Goal: Task Accomplishment & Management: Manage account settings

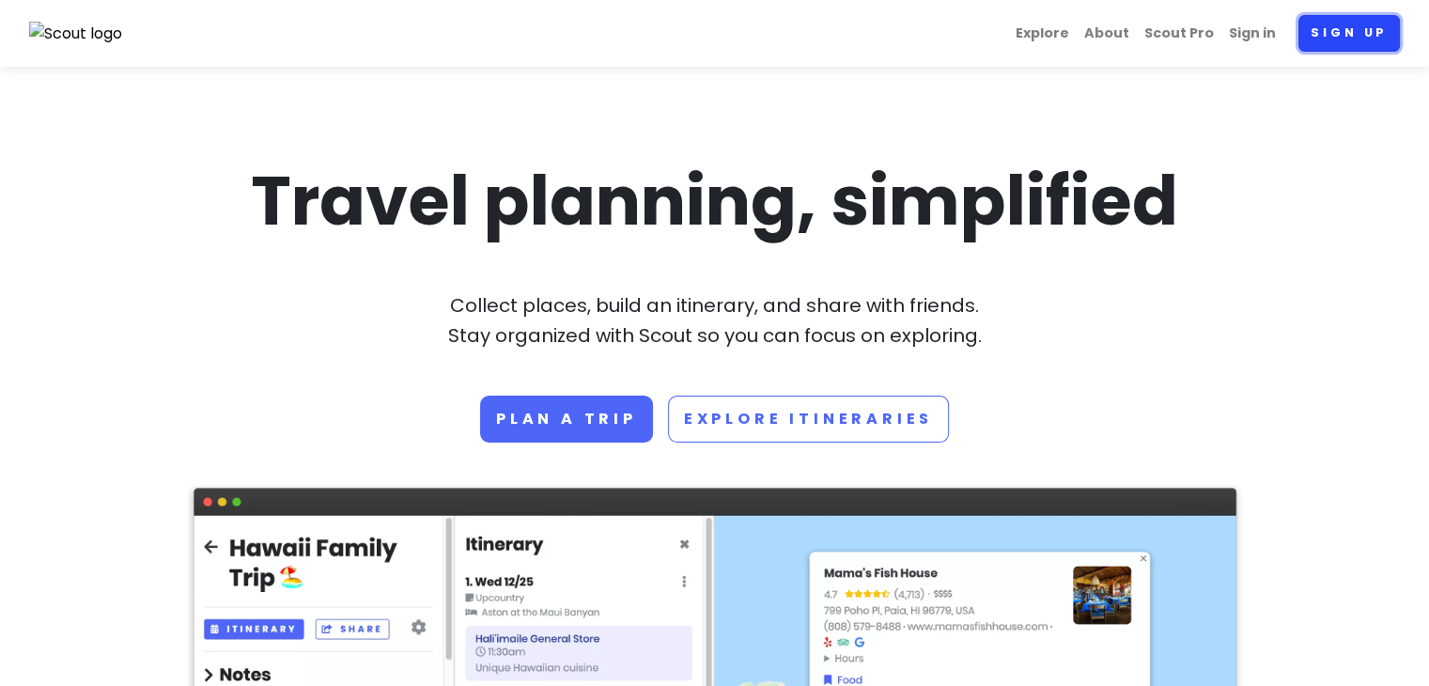
click at [1328, 40] on link "Sign up" at bounding box center [1349, 33] width 101 height 37
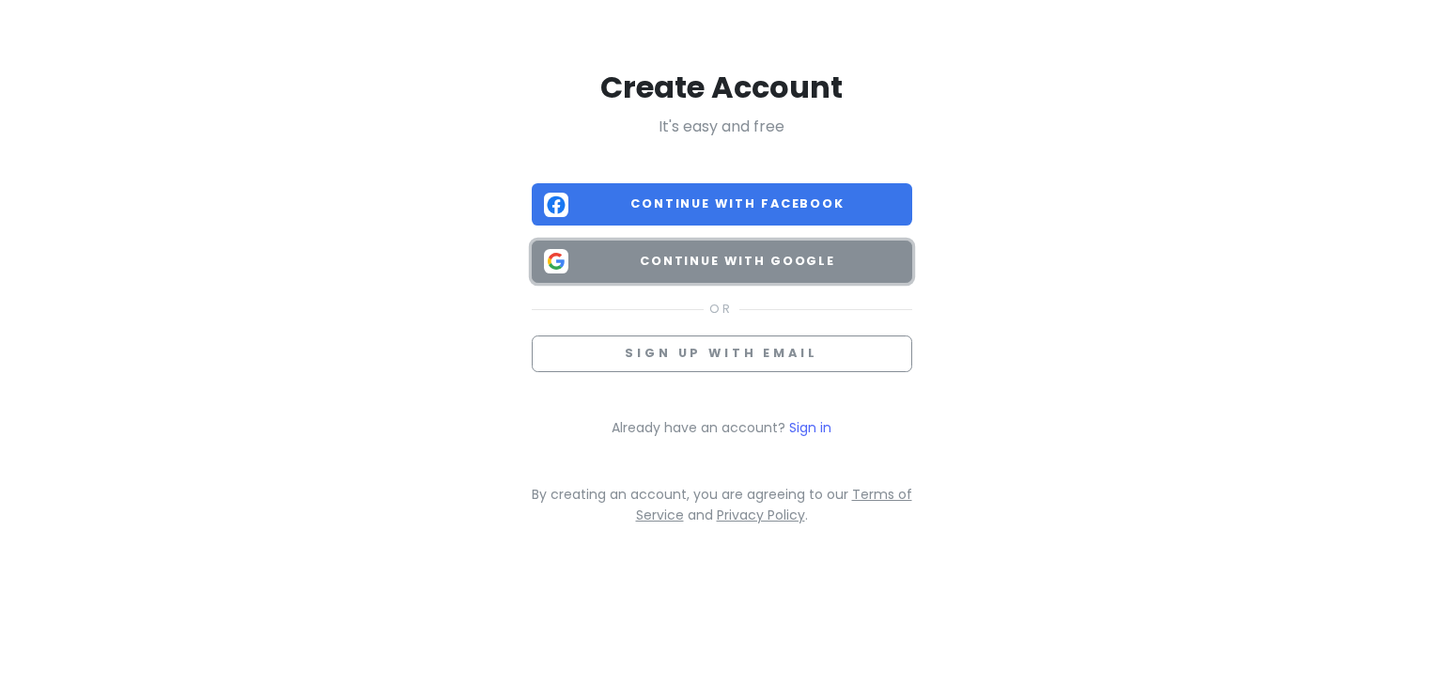
click at [763, 264] on span "Continue with Google" at bounding box center [738, 261] width 324 height 19
click at [709, 243] on button "Continue with Google" at bounding box center [722, 262] width 381 height 42
click at [715, 264] on span "Continue with Google" at bounding box center [738, 261] width 324 height 19
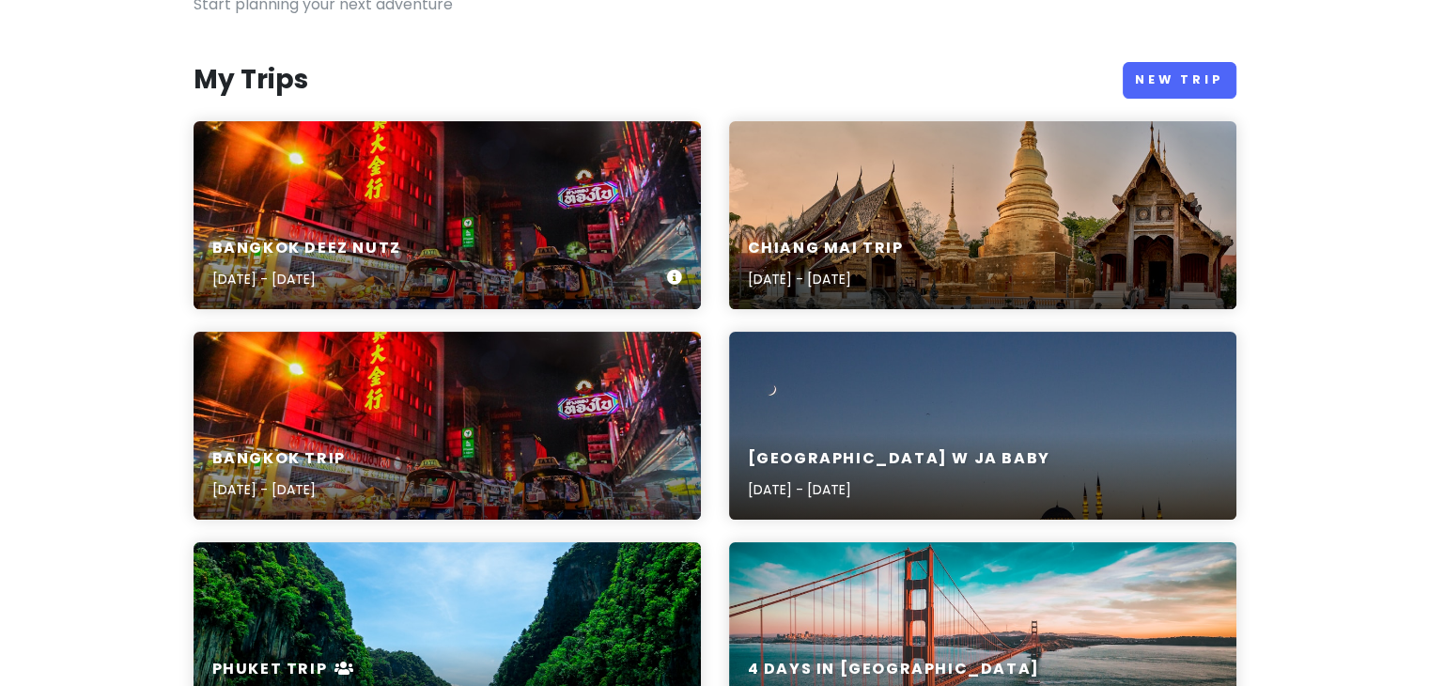
scroll to position [94, 0]
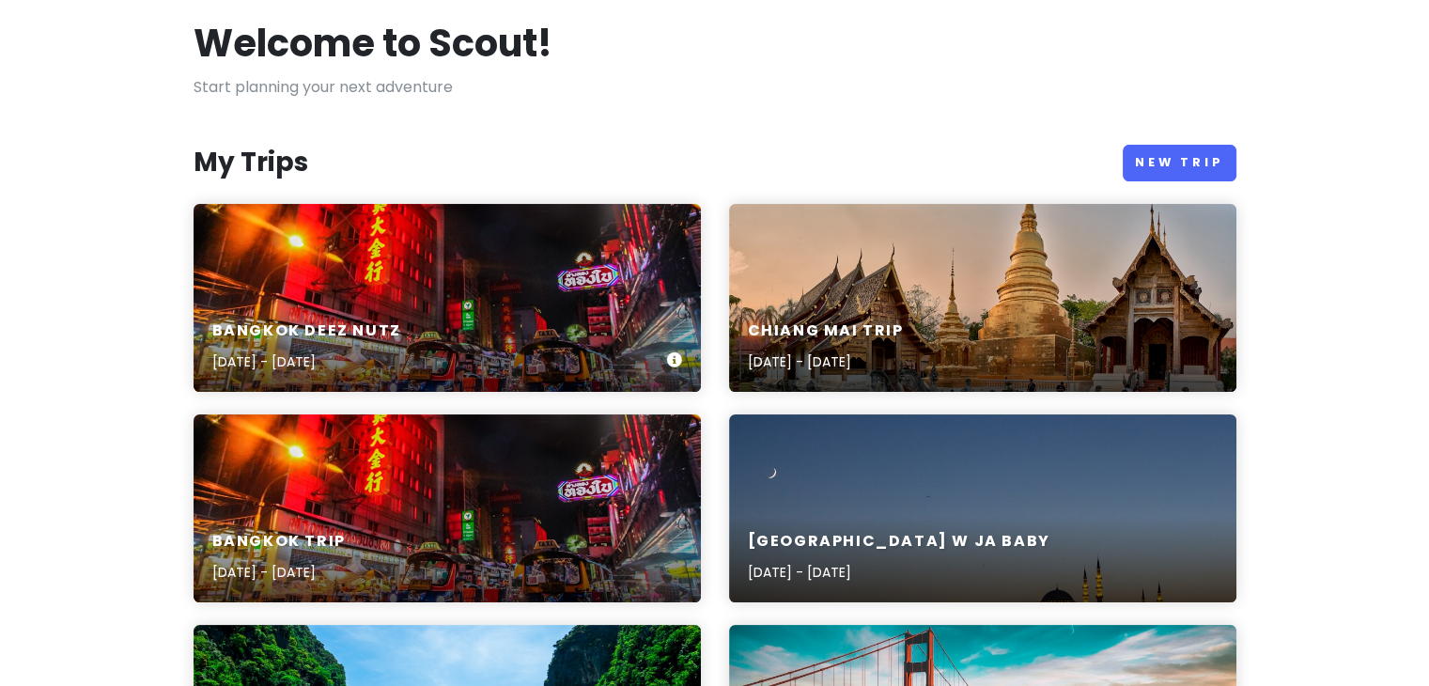
click at [540, 276] on div "BangKOK deez nutz [DATE] - [DATE]" at bounding box center [447, 298] width 507 height 188
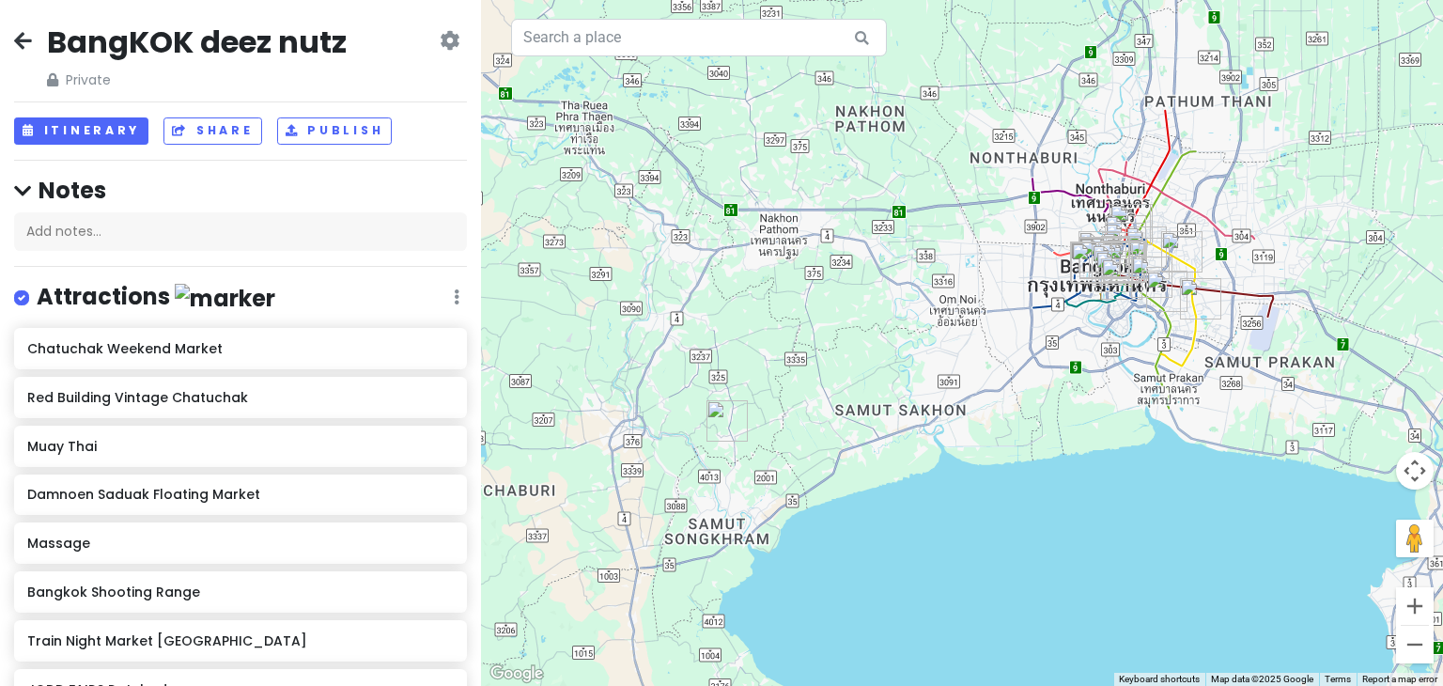
click at [440, 46] on icon at bounding box center [450, 40] width 20 height 15
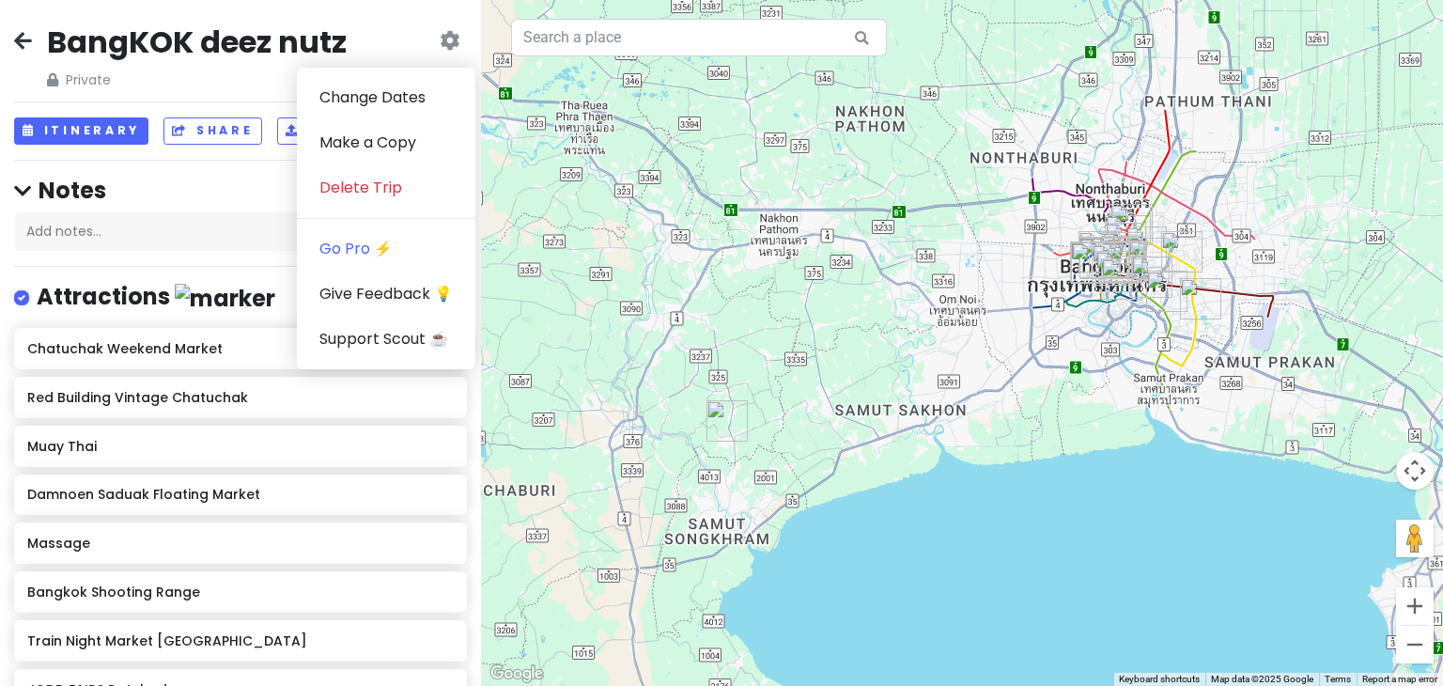
click at [370, 45] on div "BangKOK deez nutz Private Change Dates Make a Copy Delete Trip Go Pro ⚡️ Give F…" at bounding box center [240, 57] width 453 height 68
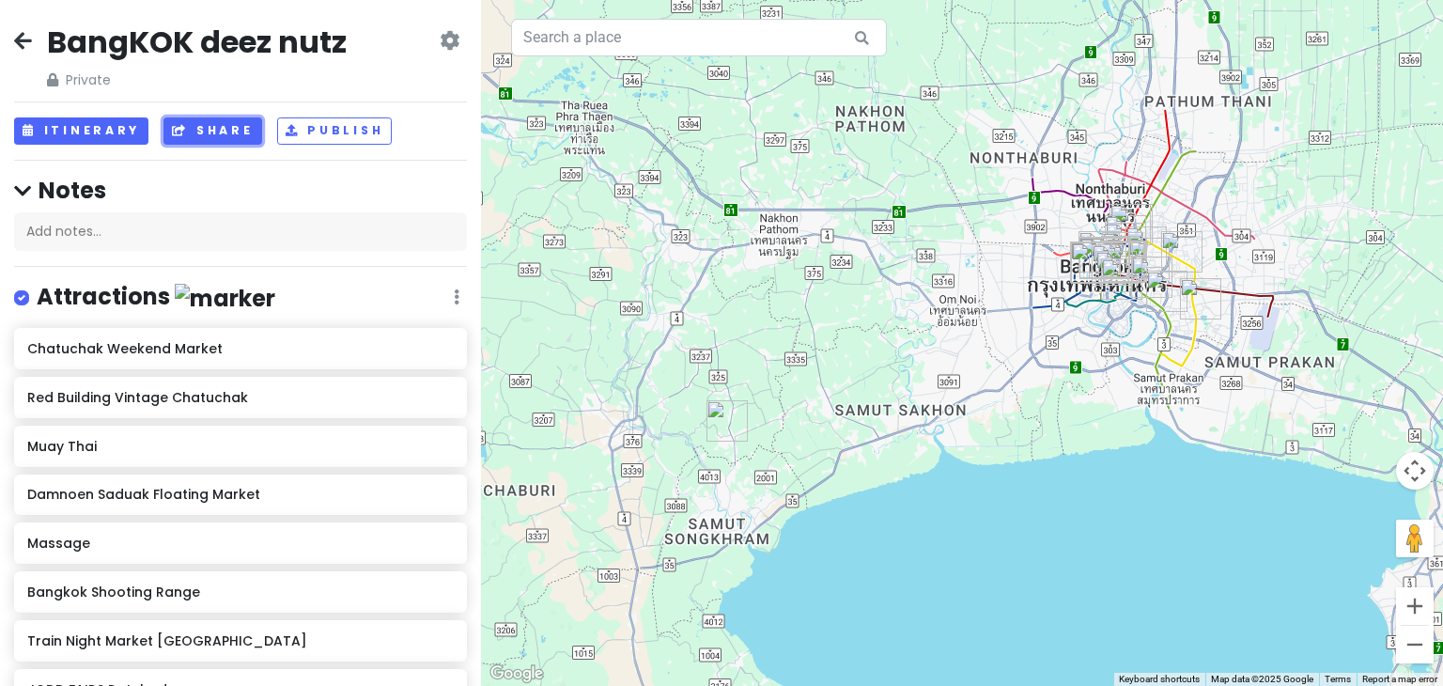
click at [248, 125] on button "Share" at bounding box center [213, 130] width 98 height 27
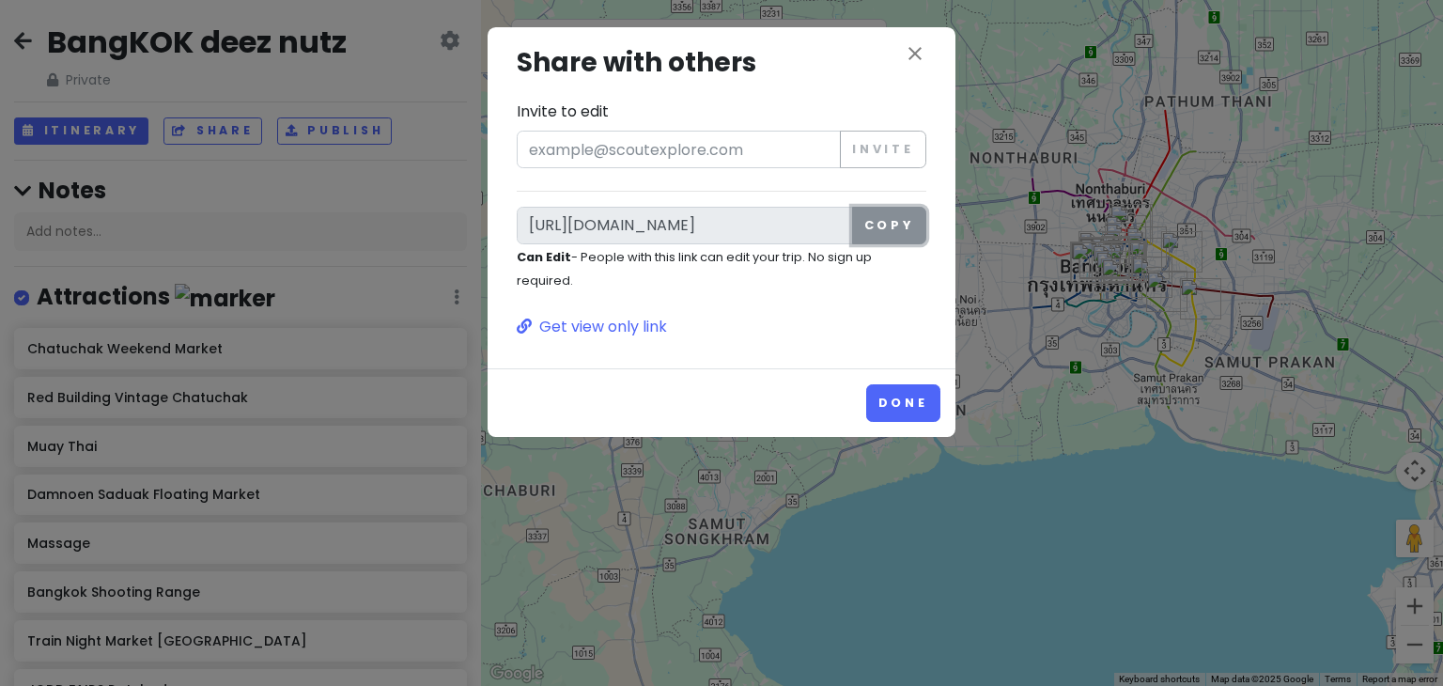
click at [880, 218] on button "Copy" at bounding box center [889, 226] width 74 height 38
click at [881, 230] on button "Copy" at bounding box center [889, 226] width 74 height 38
click at [919, 223] on button "Copy" at bounding box center [889, 226] width 74 height 38
click at [919, 42] on icon "close" at bounding box center [915, 53] width 23 height 23
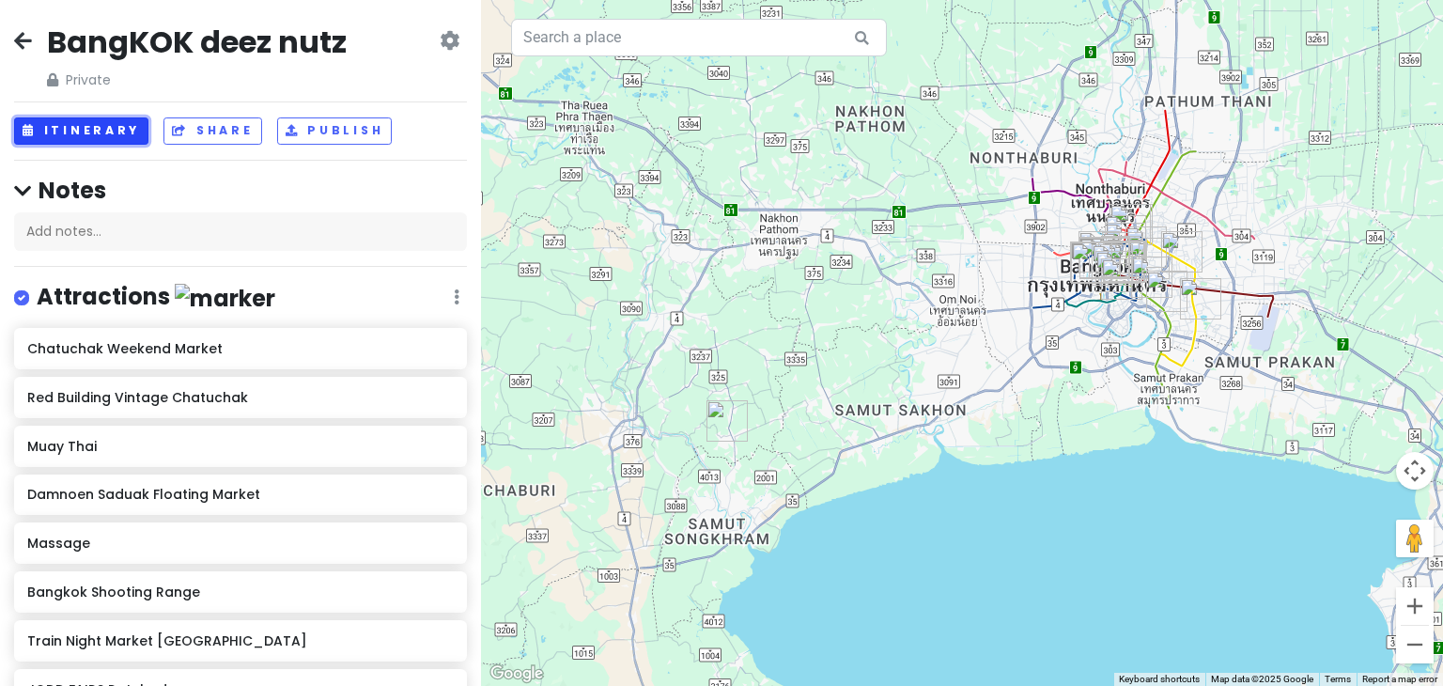
click at [109, 126] on button "Itinerary" at bounding box center [81, 130] width 134 height 27
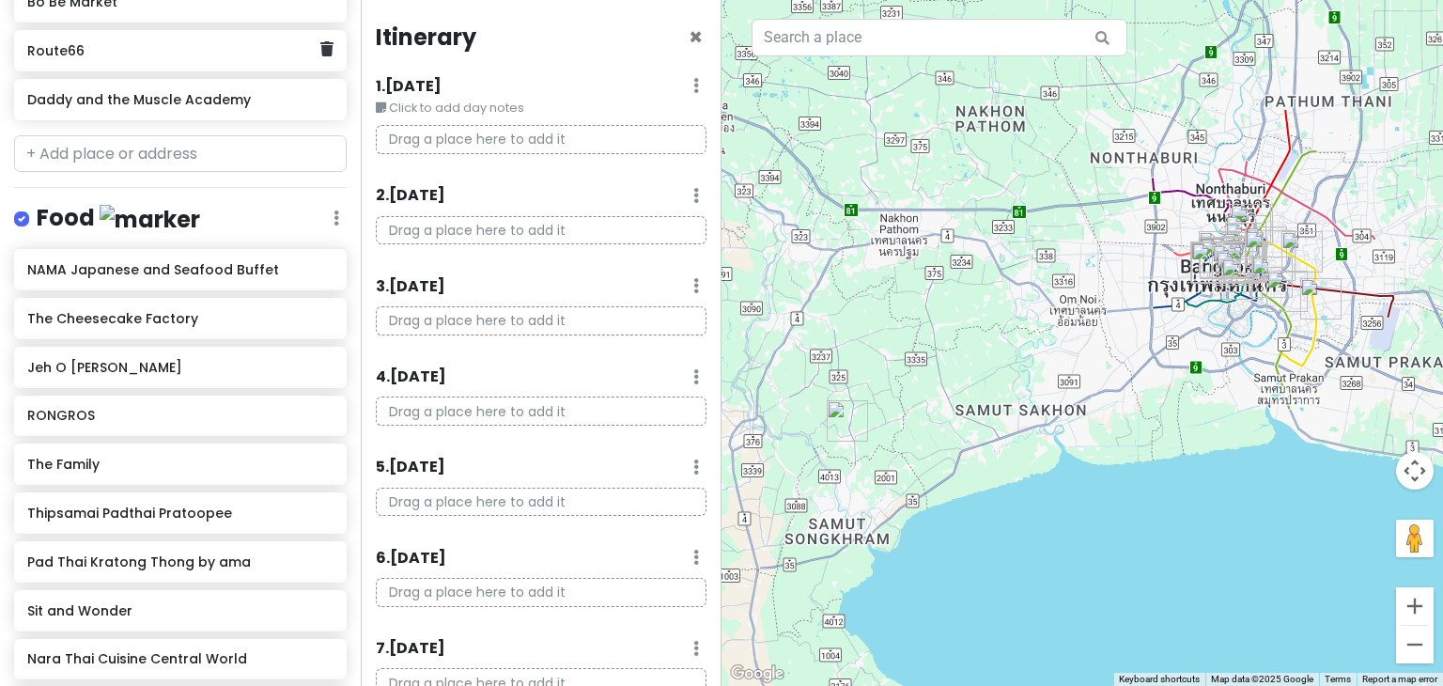
scroll to position [846, 0]
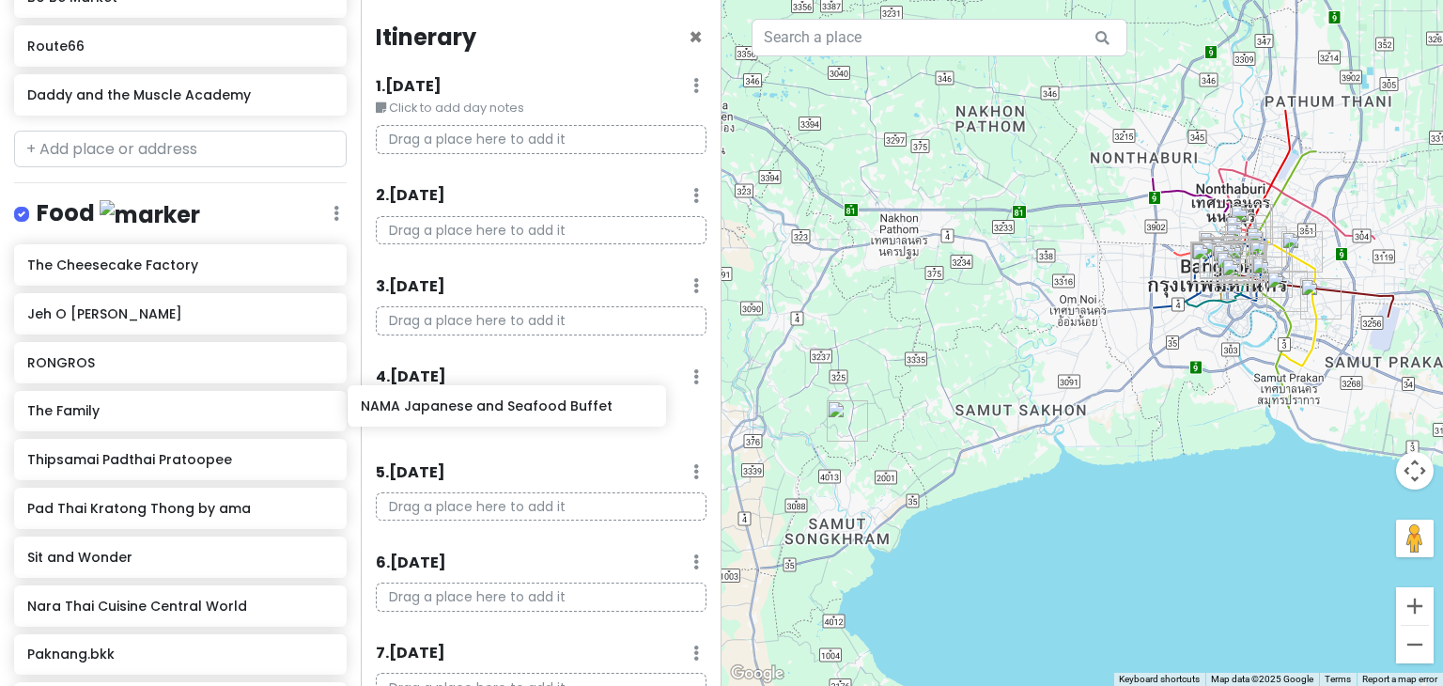
drag, startPoint x: 149, startPoint y: 268, endPoint x: 487, endPoint y: 413, distance: 367.4
click at [487, 413] on div "BangKOK deez nutz Private Change Dates Make a Copy Delete Trip Go Pro ⚡️ Give F…" at bounding box center [721, 343] width 1443 height 686
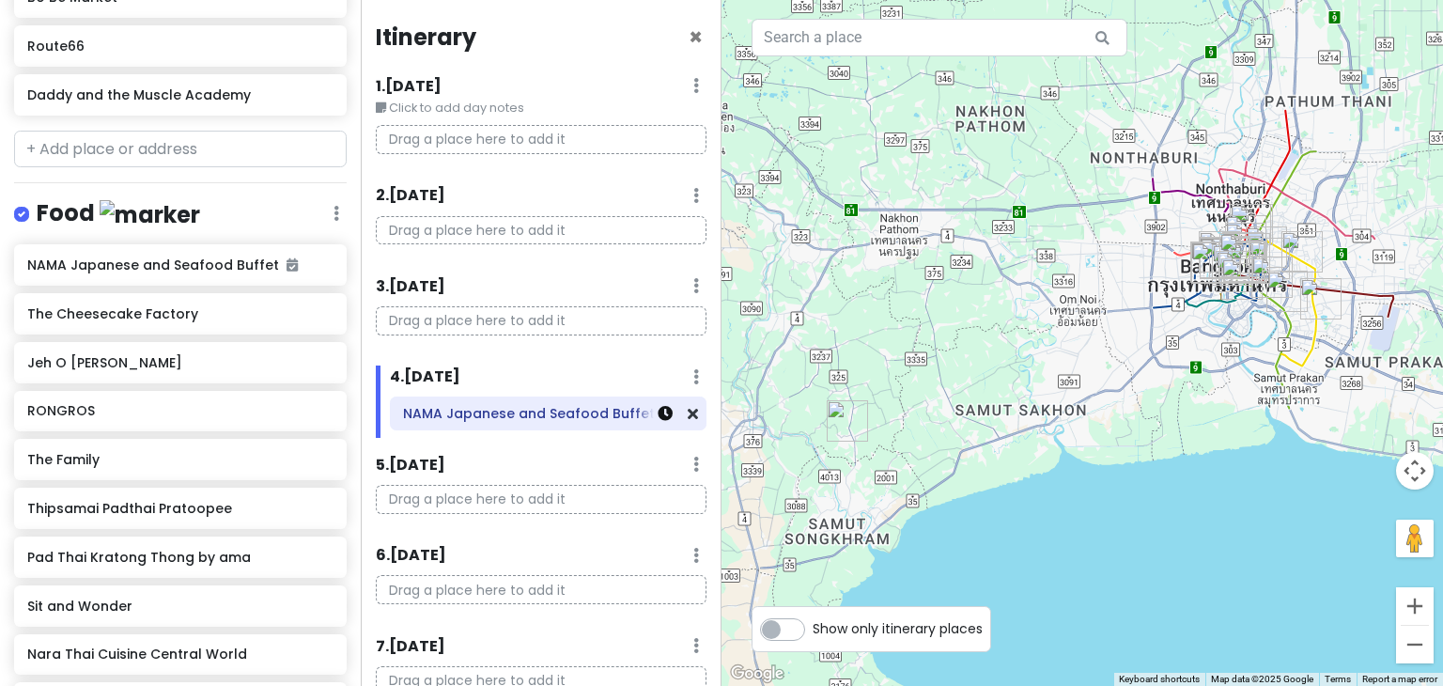
click at [658, 419] on icon at bounding box center [665, 413] width 15 height 15
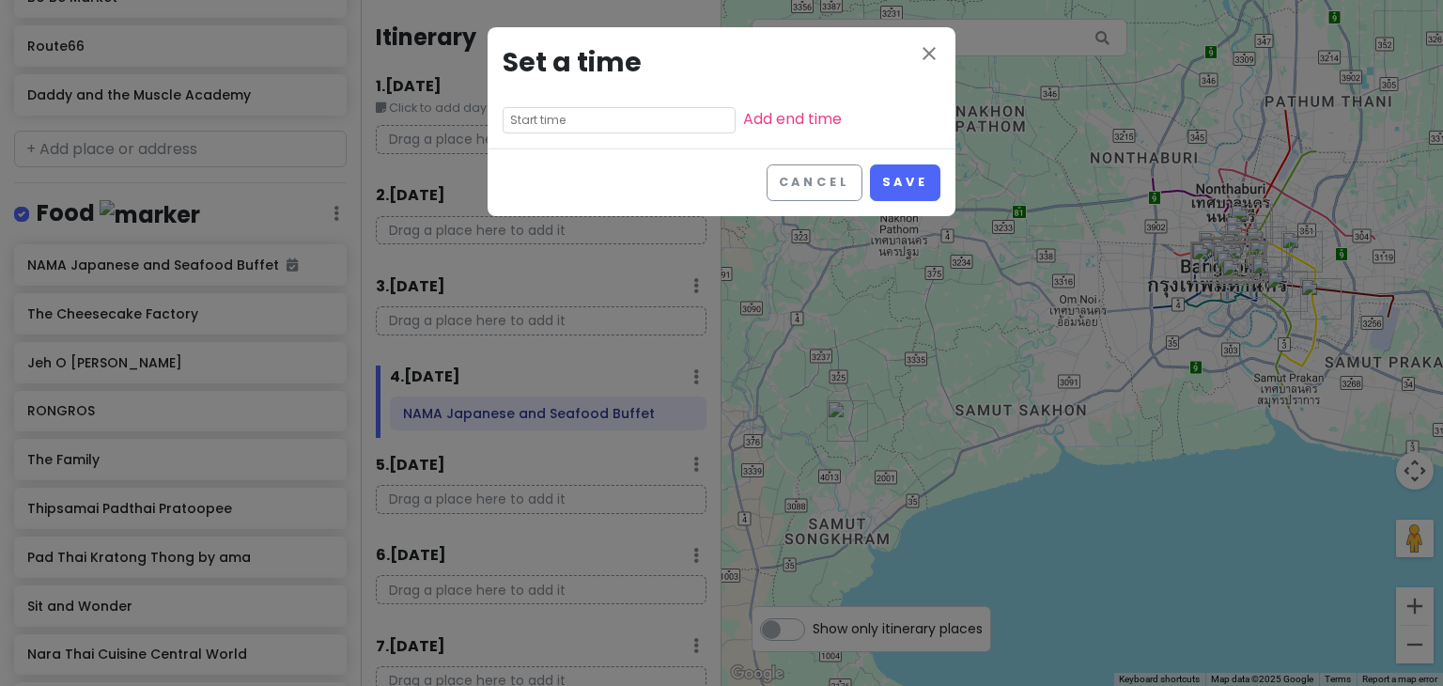
click at [594, 120] on input "text" at bounding box center [619, 120] width 233 height 26
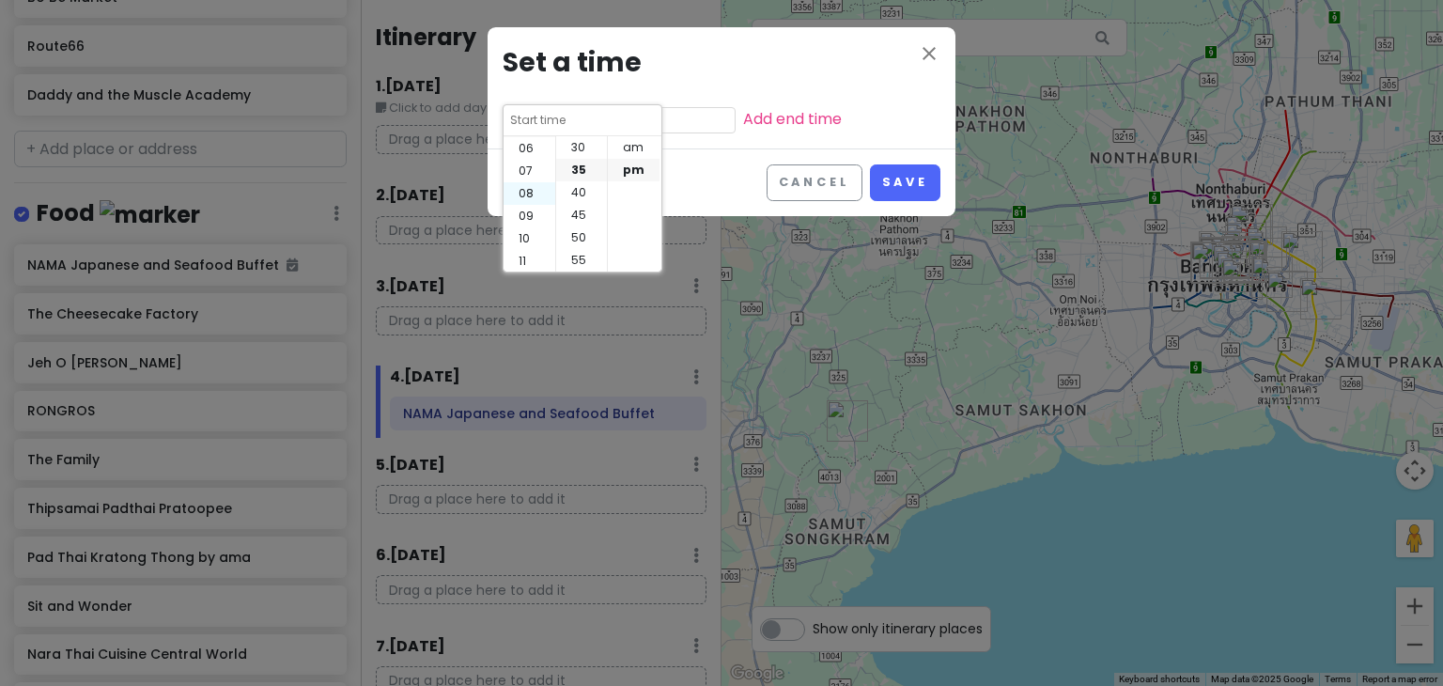
scroll to position [135, 0]
click at [635, 169] on li "pm" at bounding box center [634, 170] width 52 height 23
type input "5:35 pm"
click at [525, 170] on li "07" at bounding box center [530, 170] width 52 height 23
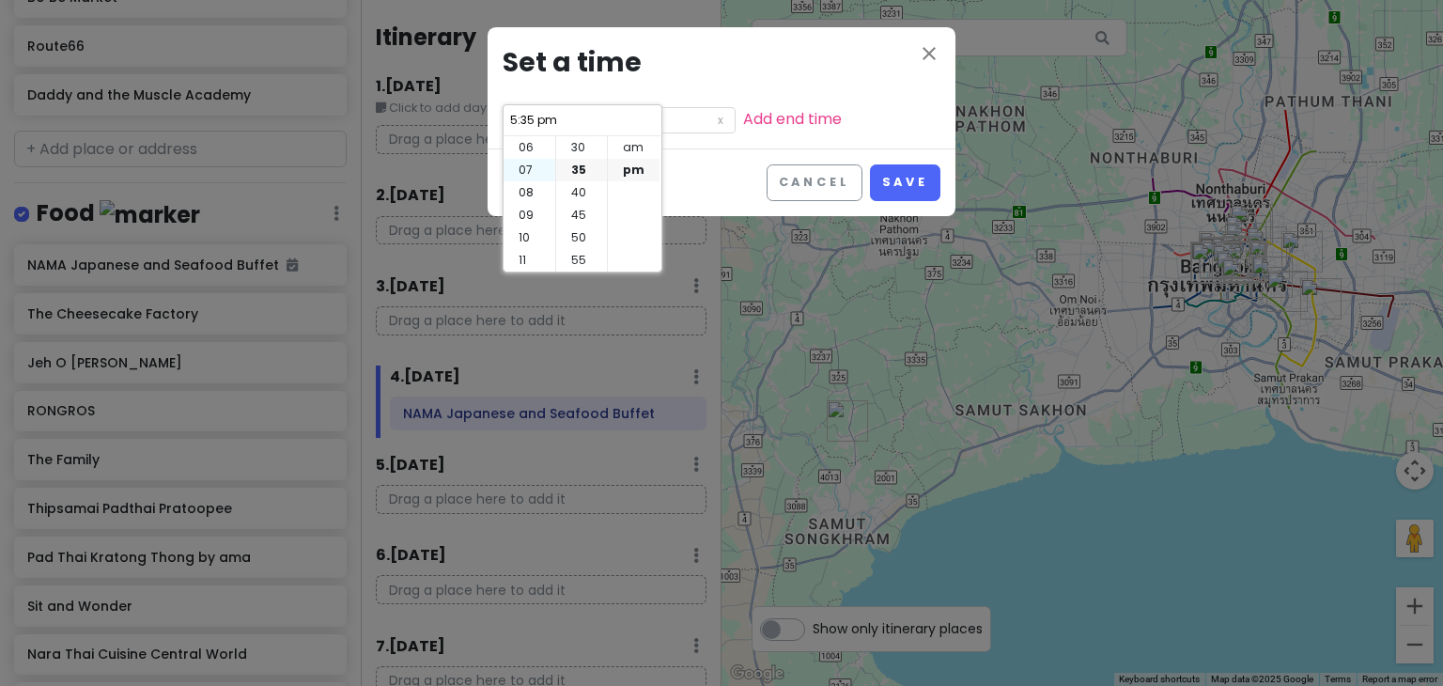
type input "7:35 pm"
click at [576, 142] on li "30" at bounding box center [581, 147] width 51 height 23
type input "7:30 pm"
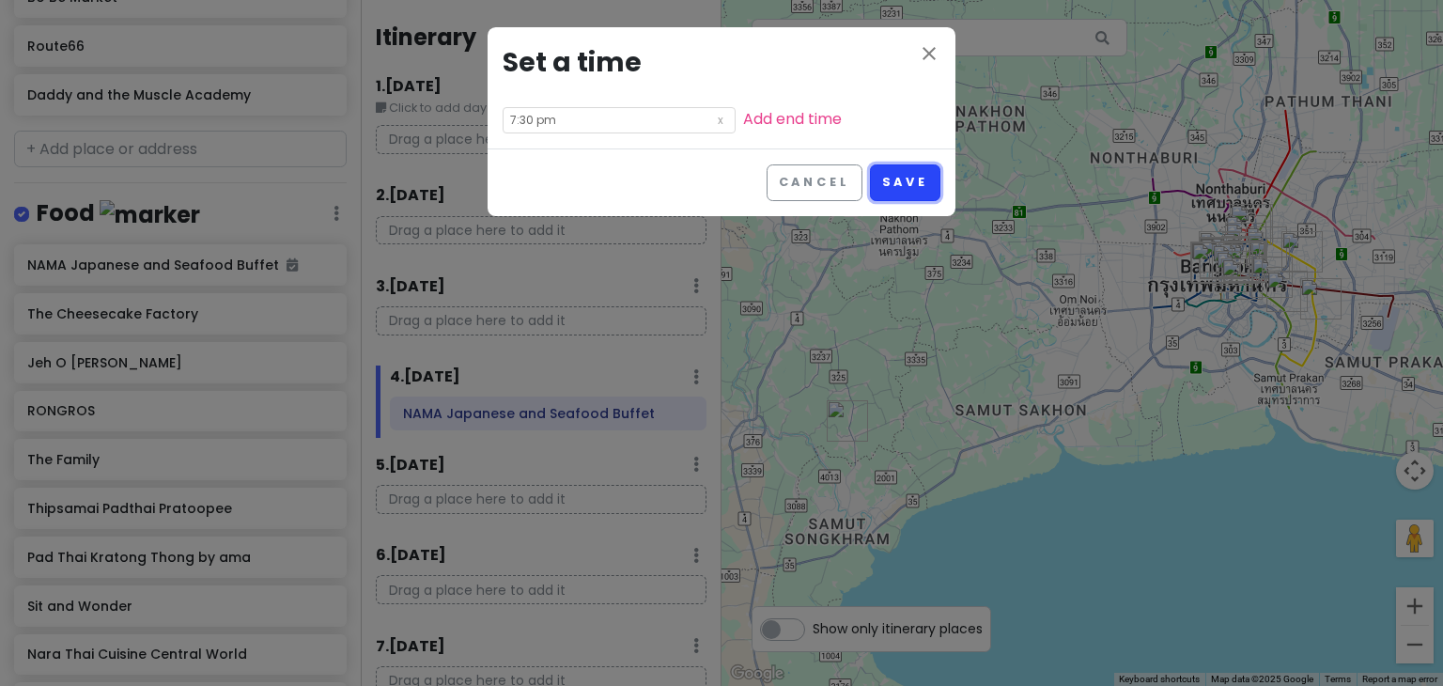
click at [905, 180] on button "Save" at bounding box center [905, 182] width 70 height 37
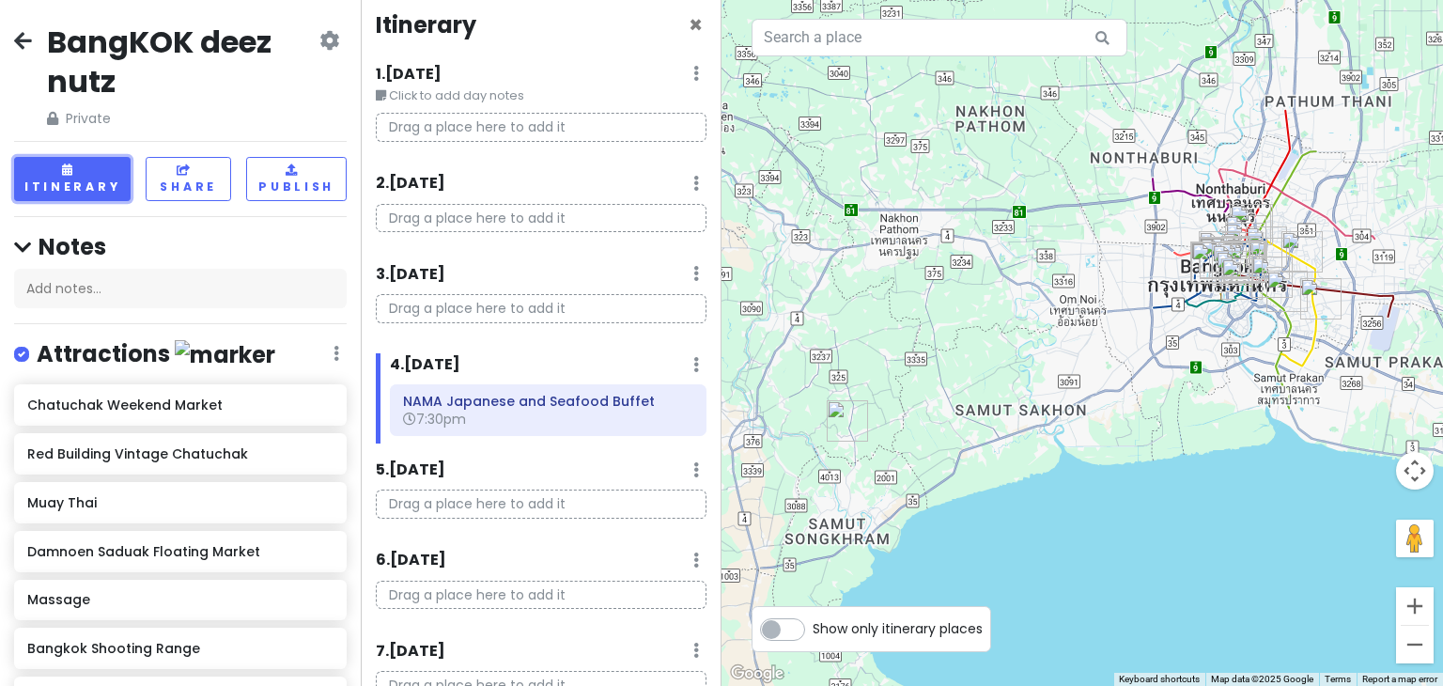
scroll to position [0, 0]
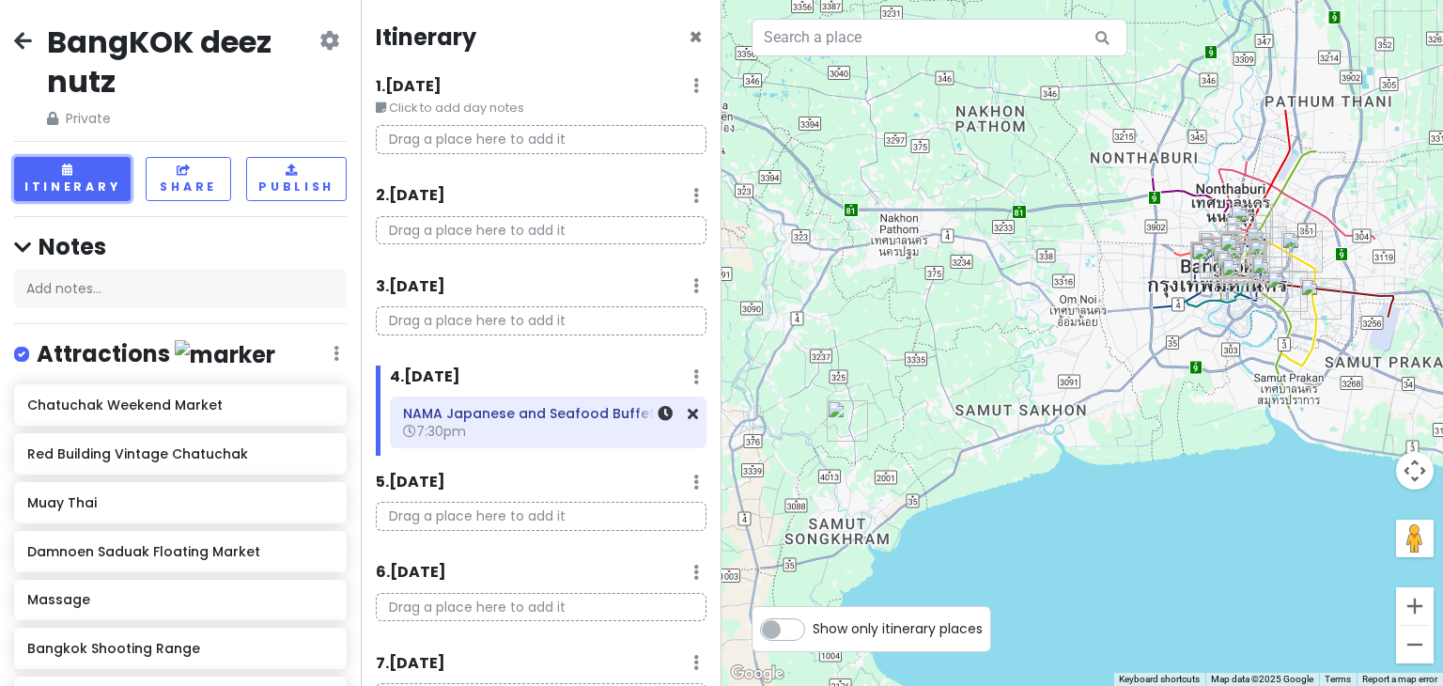
click at [546, 428] on h6 "7:30pm" at bounding box center [548, 431] width 290 height 17
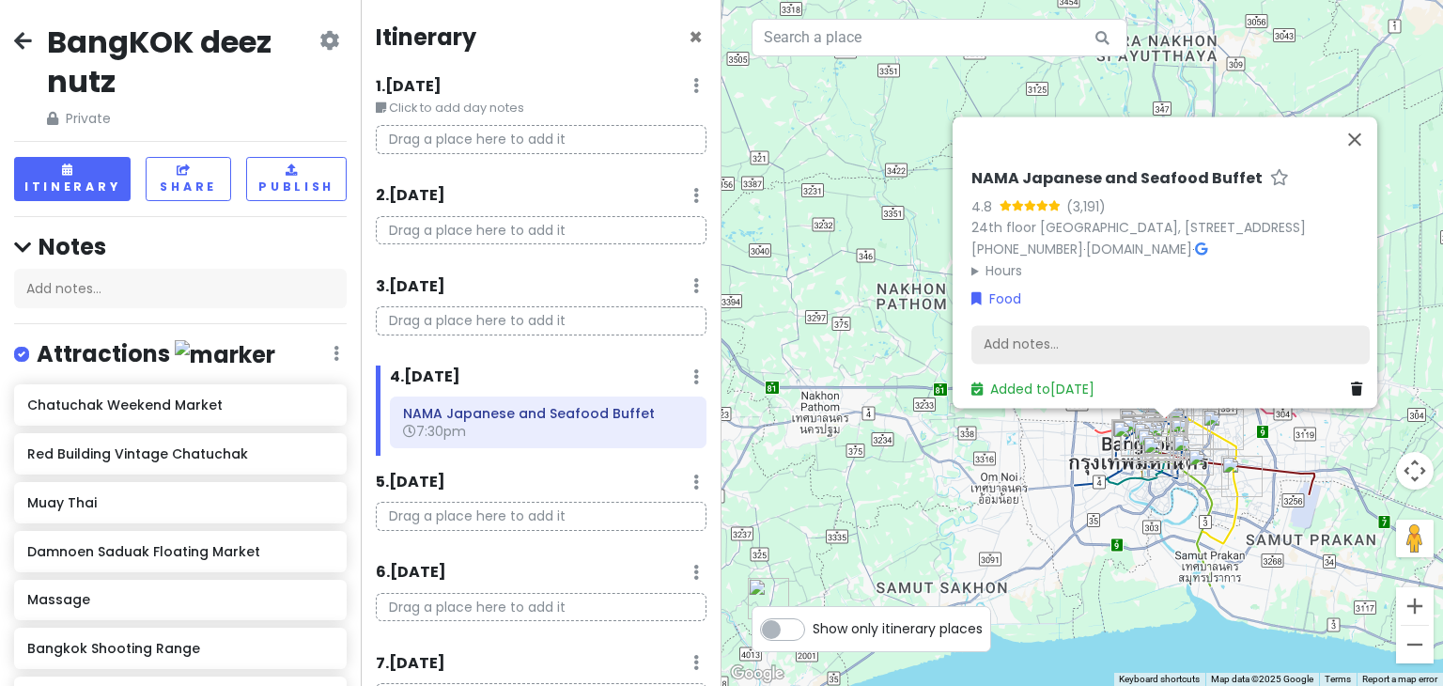
click at [1052, 339] on div "Add notes..." at bounding box center [1171, 344] width 398 height 39
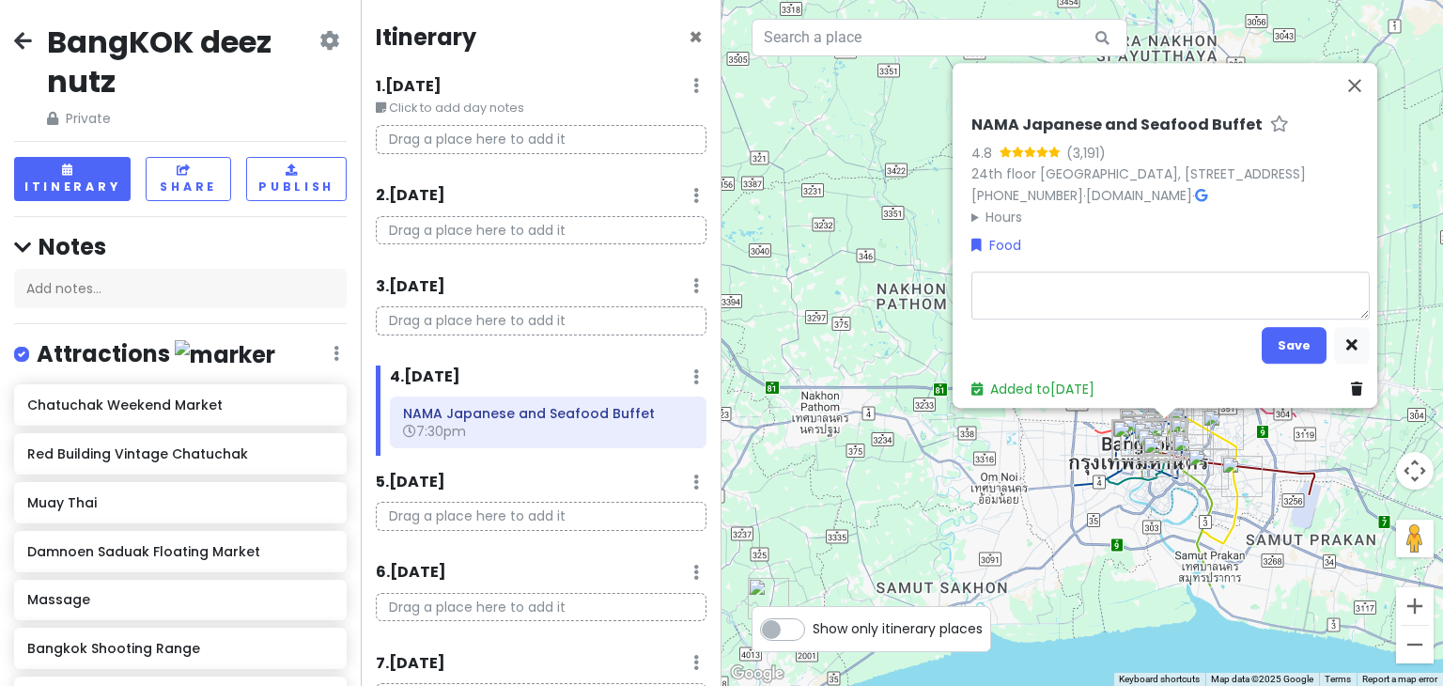
type textarea "x"
type textarea "B"
type textarea "x"
type textarea "Bi"
type textarea "x"
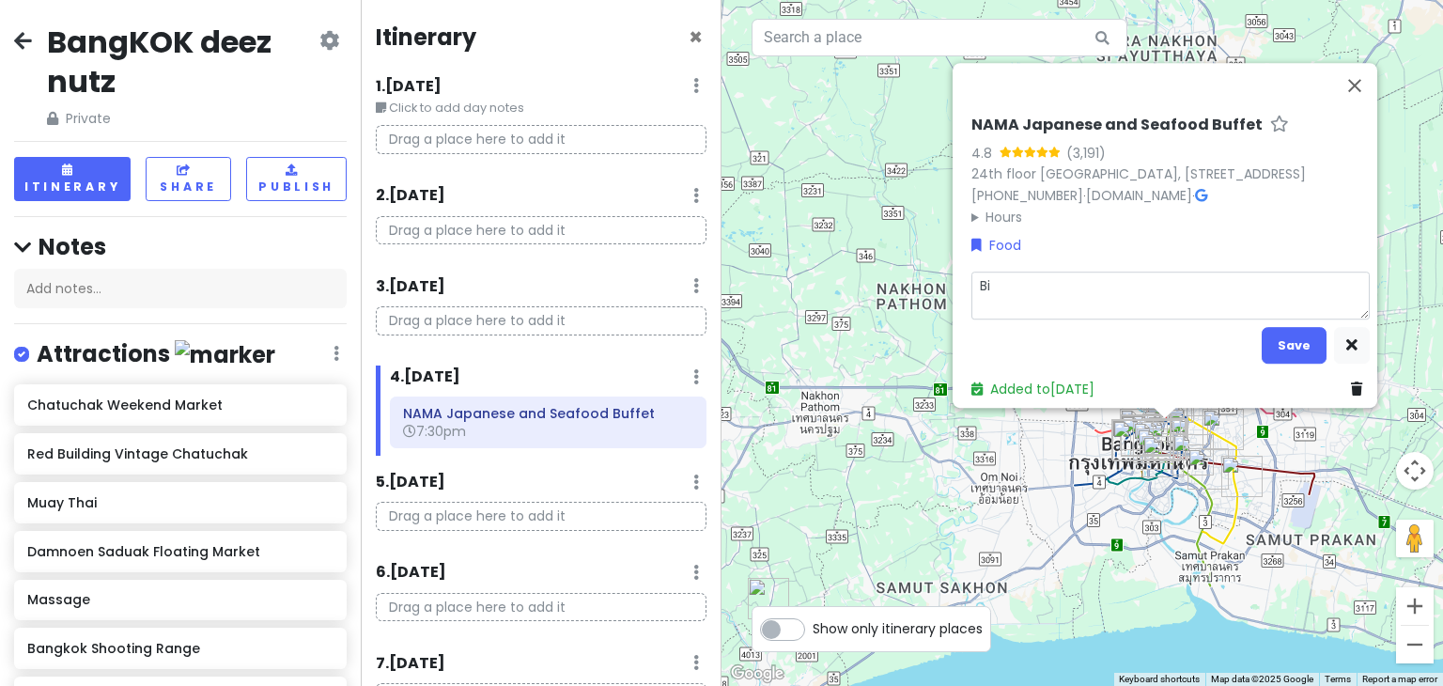
type textarea "Bir"
type textarea "x"
type textarea "Birt"
type textarea "x"
type textarea "Birth"
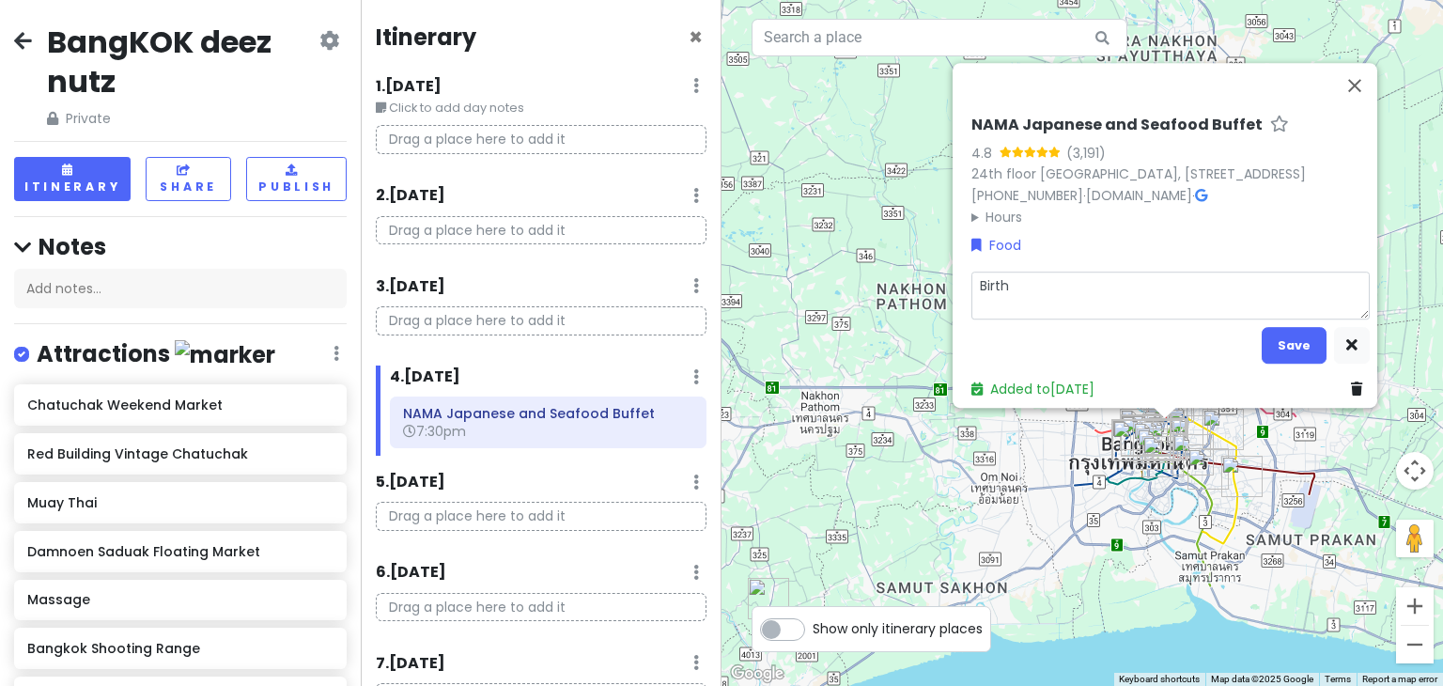
type textarea "x"
type textarea "Birthda"
type textarea "x"
type textarea "Birthday"
type textarea "x"
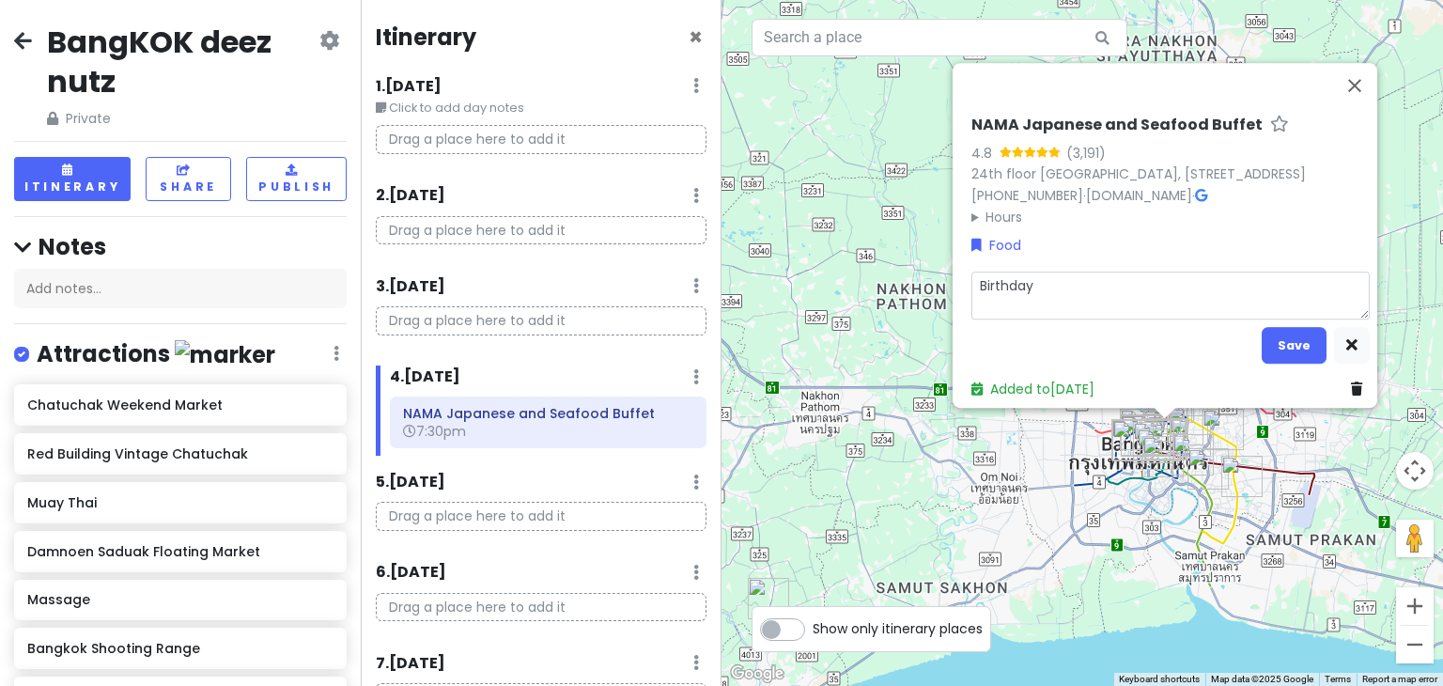
type textarea "Birthday"
type textarea "x"
type textarea "Birthday D"
type textarea "x"
type textarea "Birthday Di"
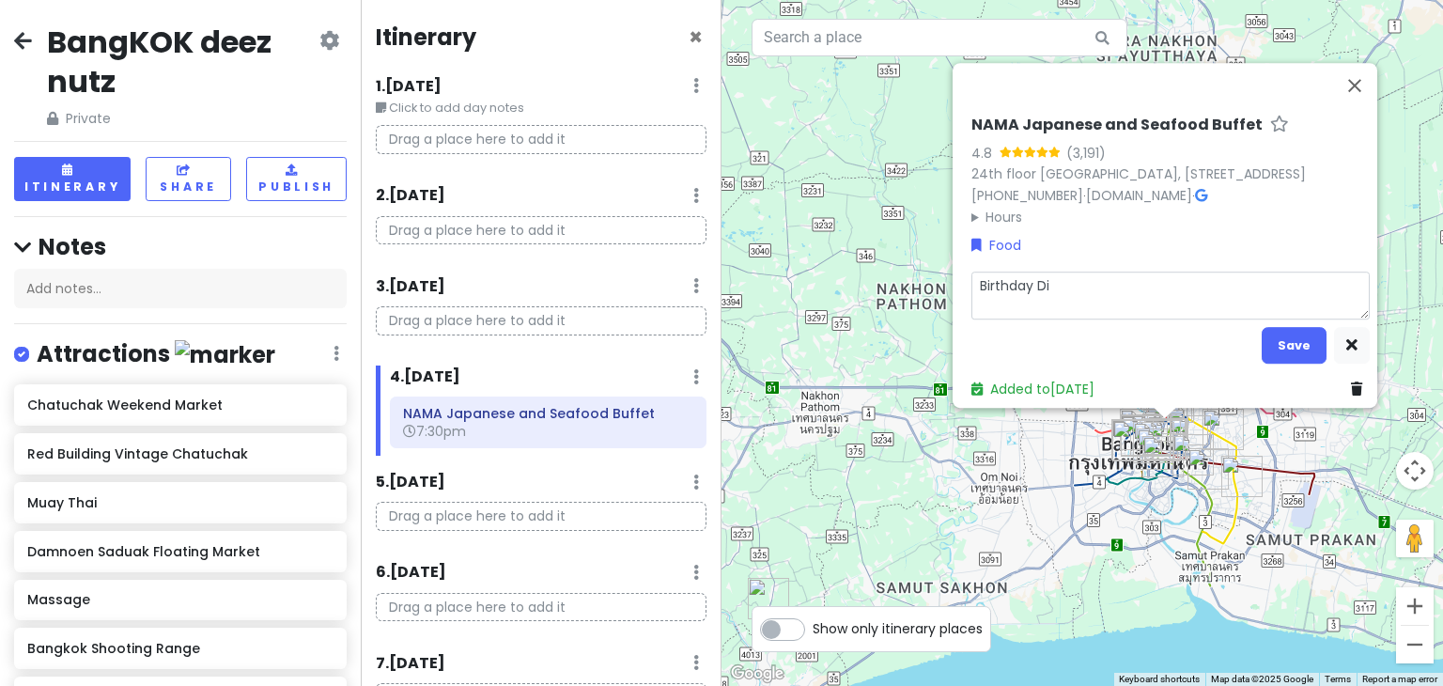
type textarea "x"
type textarea "Birthday Din"
type textarea "x"
type textarea "Birthday Dinn"
type textarea "x"
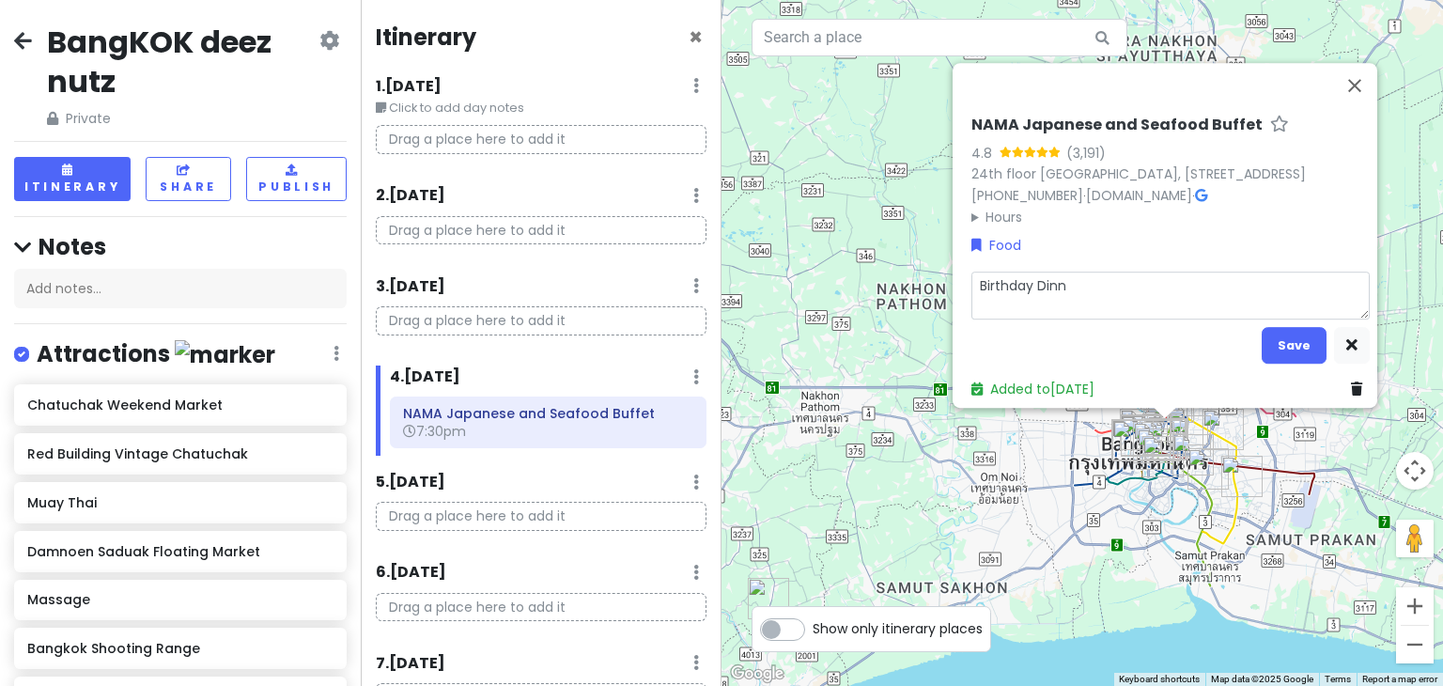
type textarea "Birthday Dinne"
type textarea "x"
type textarea "Birthday Dinner"
type textarea "x"
type textarea "Birthday Dinner?"
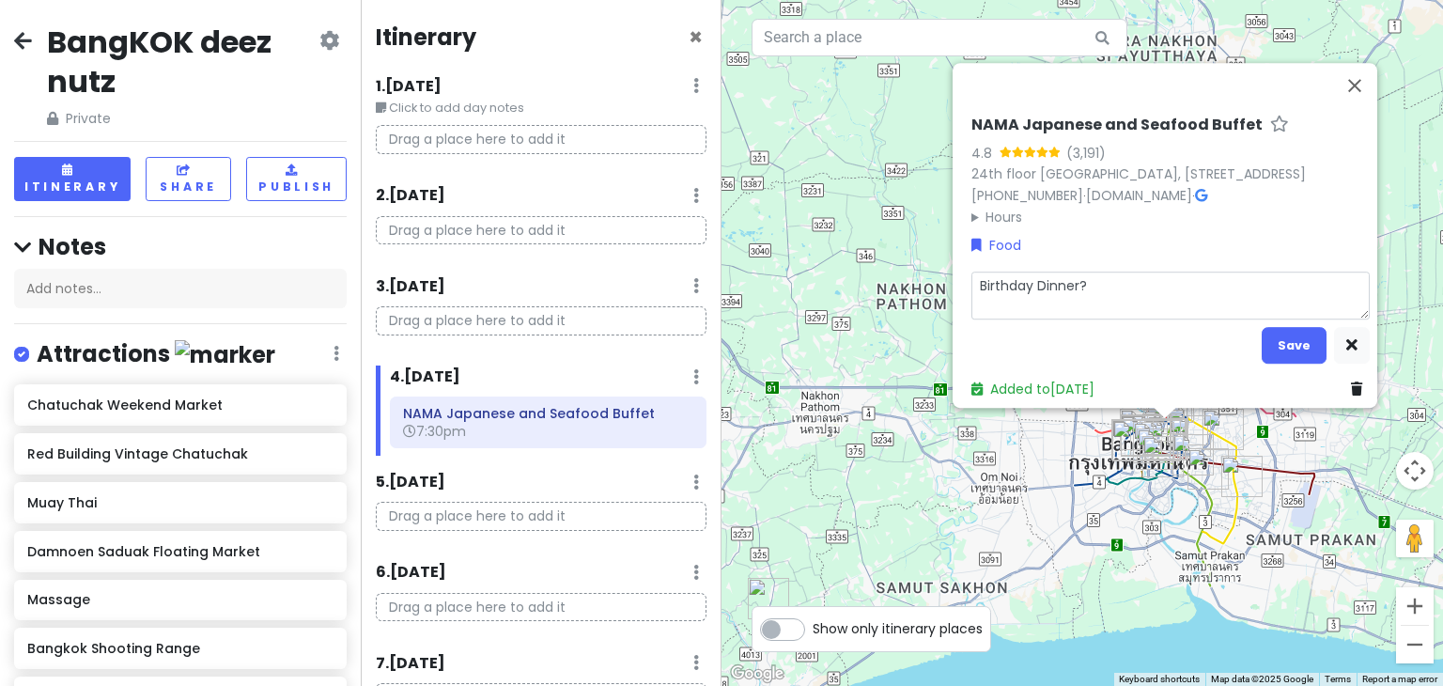
type textarea "x"
type textarea "Birthday Dinner?"
click at [1274, 327] on button "Save" at bounding box center [1294, 345] width 65 height 37
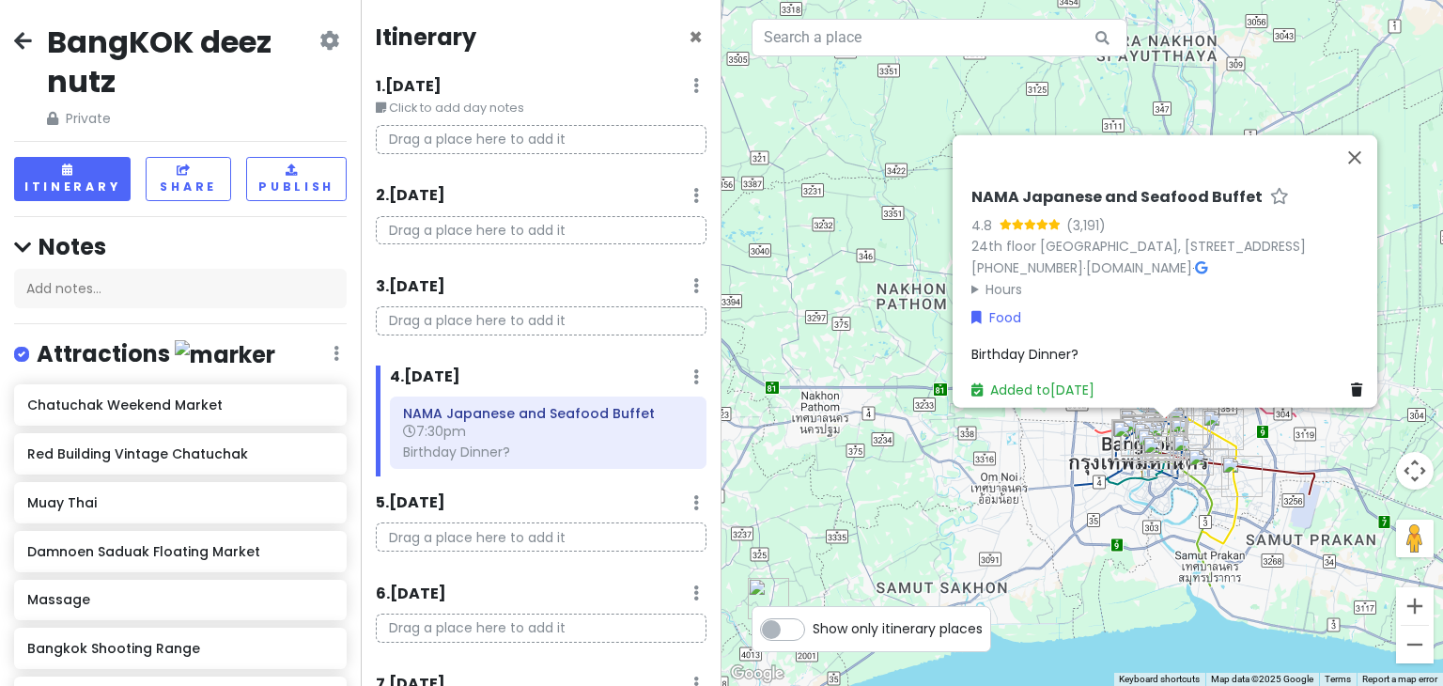
click at [554, 480] on div "Itinerary × 1 . [DATE] Edit Day Notes Delete Day Click to add day notes Drag a …" at bounding box center [541, 343] width 361 height 686
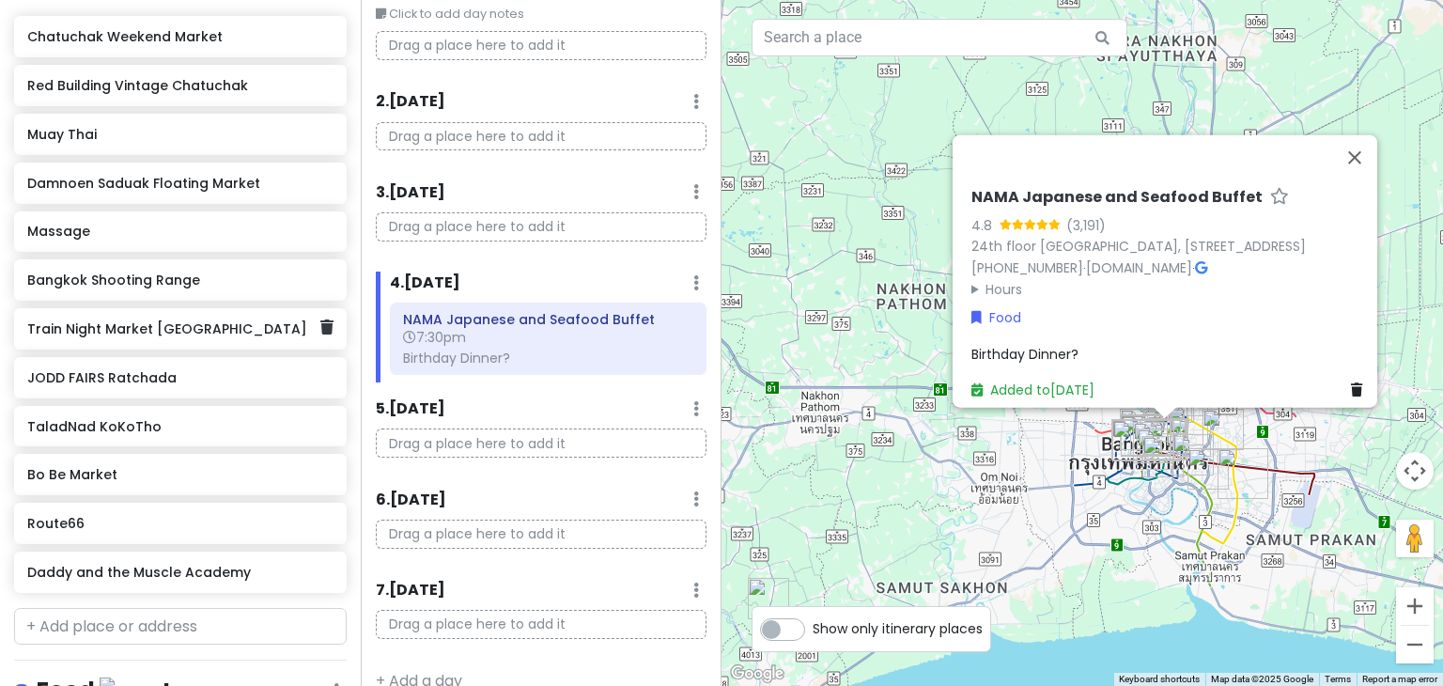
scroll to position [376, 0]
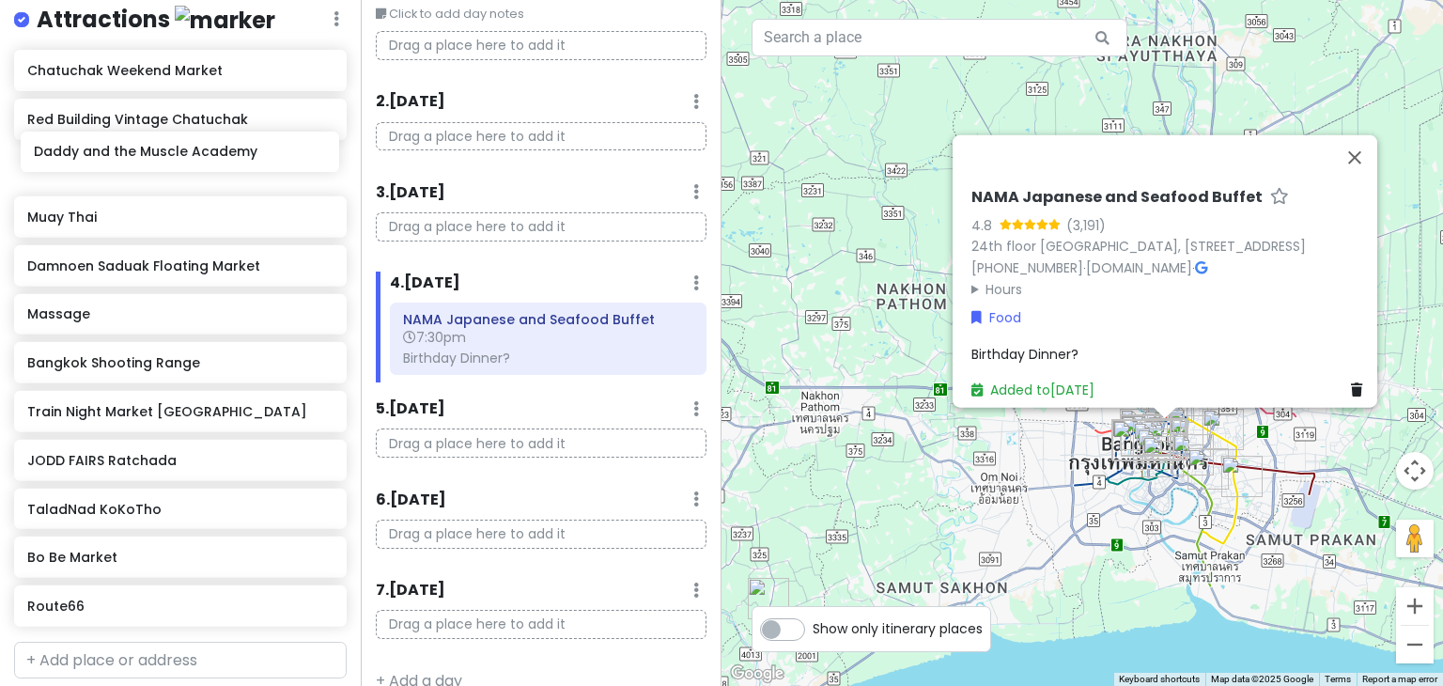
drag, startPoint x: 153, startPoint y: 563, endPoint x: 160, endPoint y: 152, distance: 410.7
click at [160, 152] on div "Chatuchak Weekend Market Red Building Vintage Chatuchak Muay Thai Damnoen Sadua…" at bounding box center [180, 342] width 361 height 584
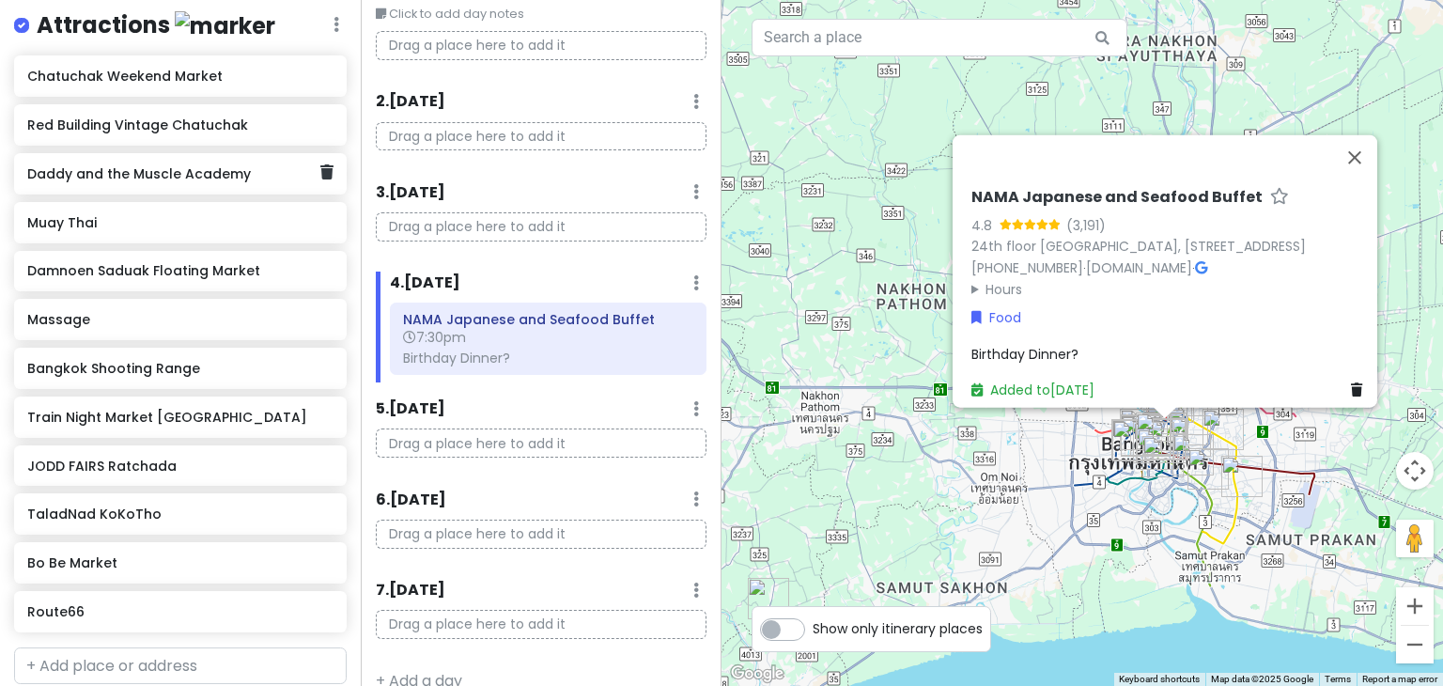
click at [169, 178] on h6 "Daddy and the Muscle Academy" at bounding box center [173, 173] width 292 height 17
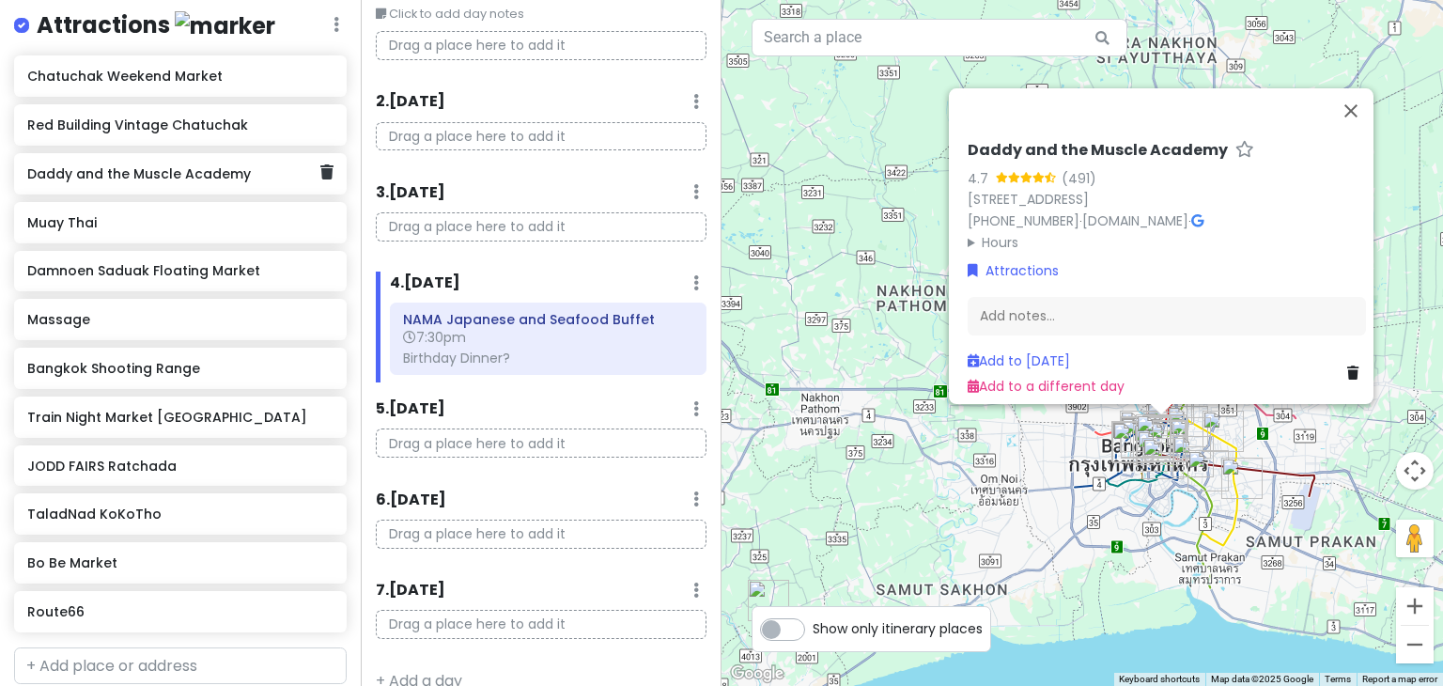
click at [161, 170] on h6 "Daddy and the Muscle Academy" at bounding box center [173, 173] width 292 height 17
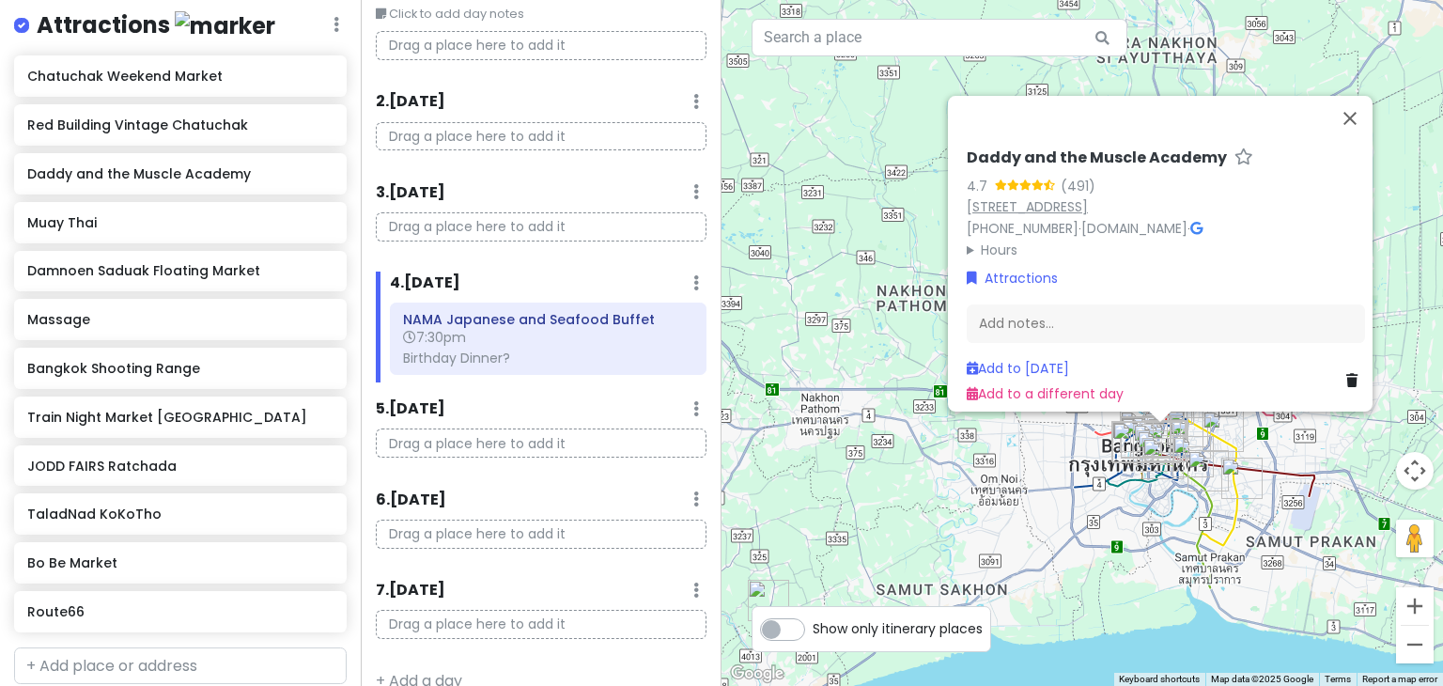
click at [1088, 197] on link "[STREET_ADDRESS]" at bounding box center [1027, 206] width 121 height 19
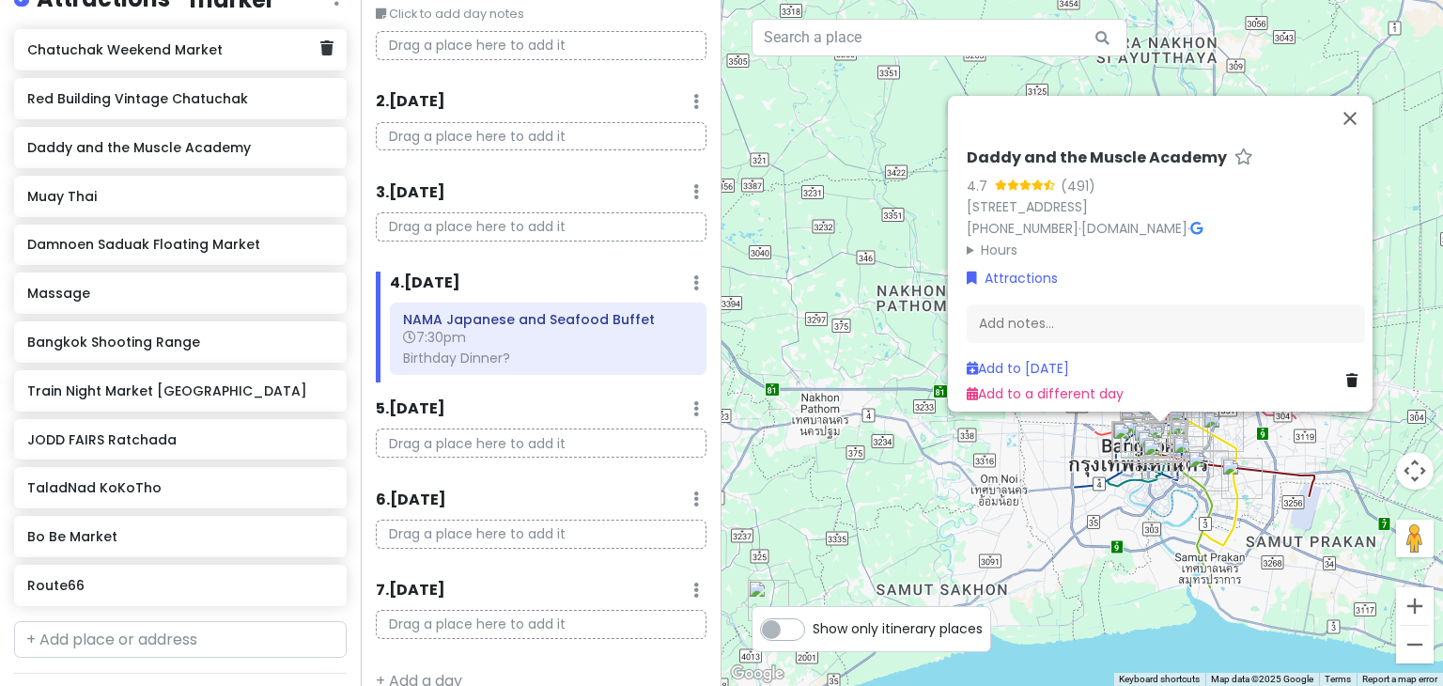
scroll to position [423, 0]
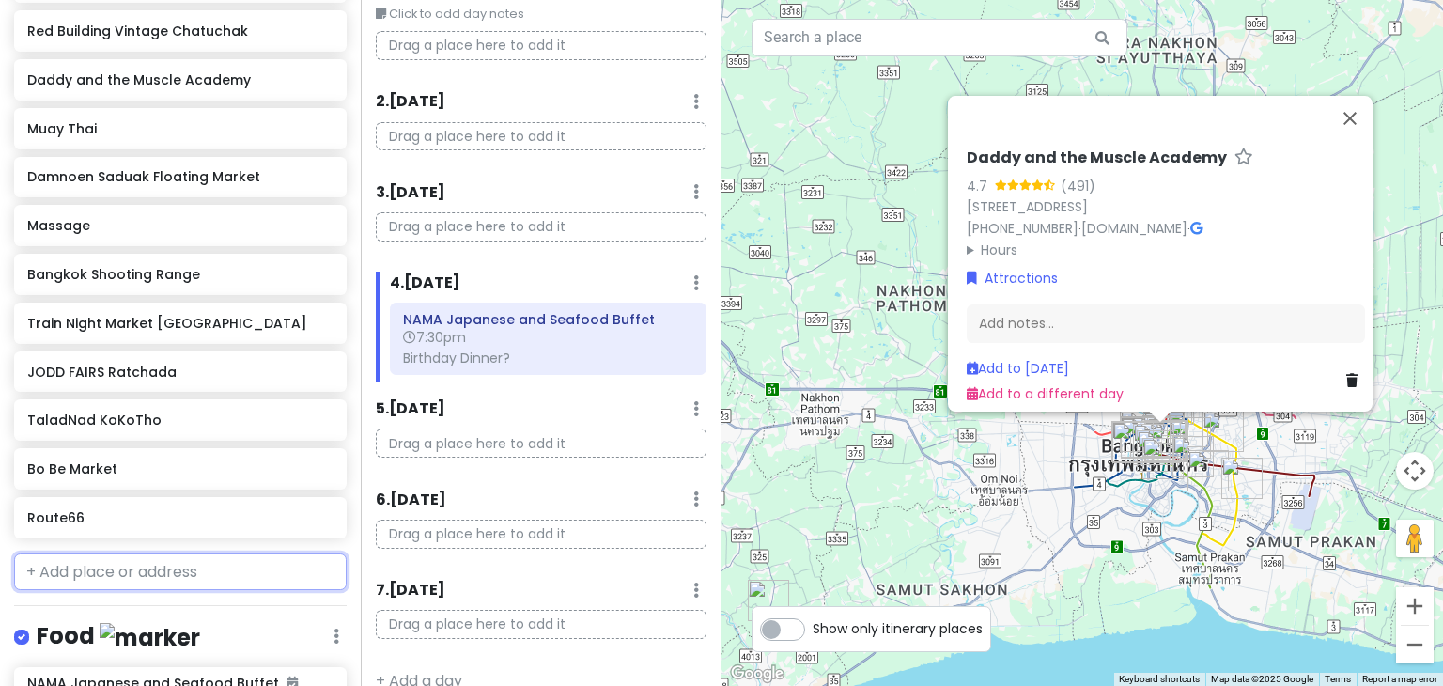
click at [88, 570] on input "text" at bounding box center [180, 572] width 333 height 38
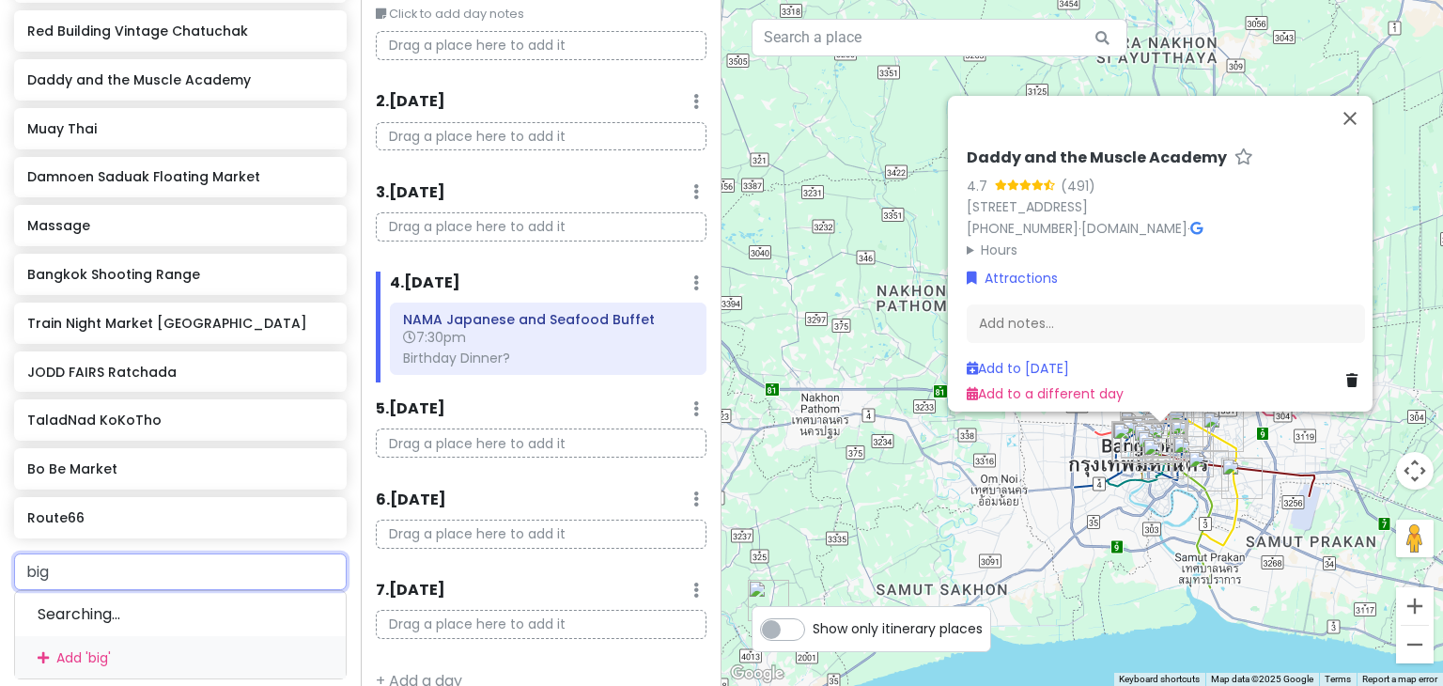
type input "big c"
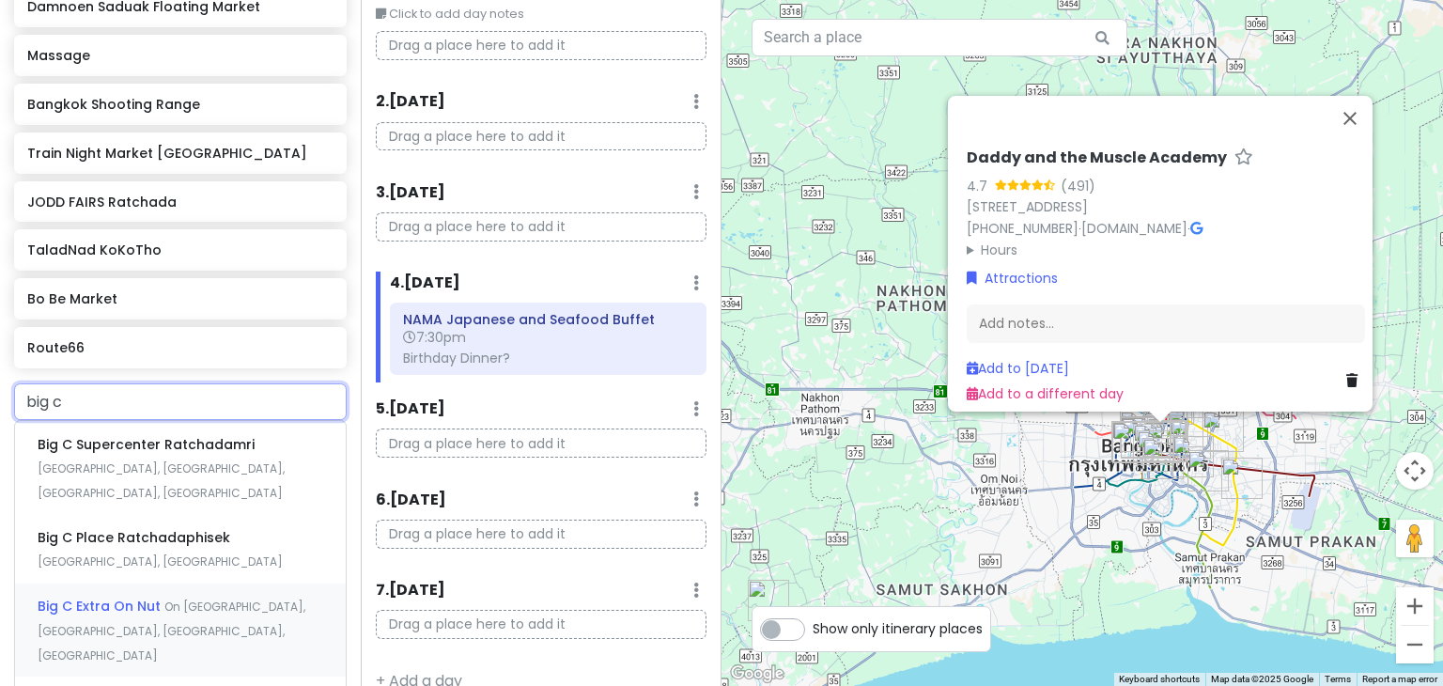
scroll to position [611, 0]
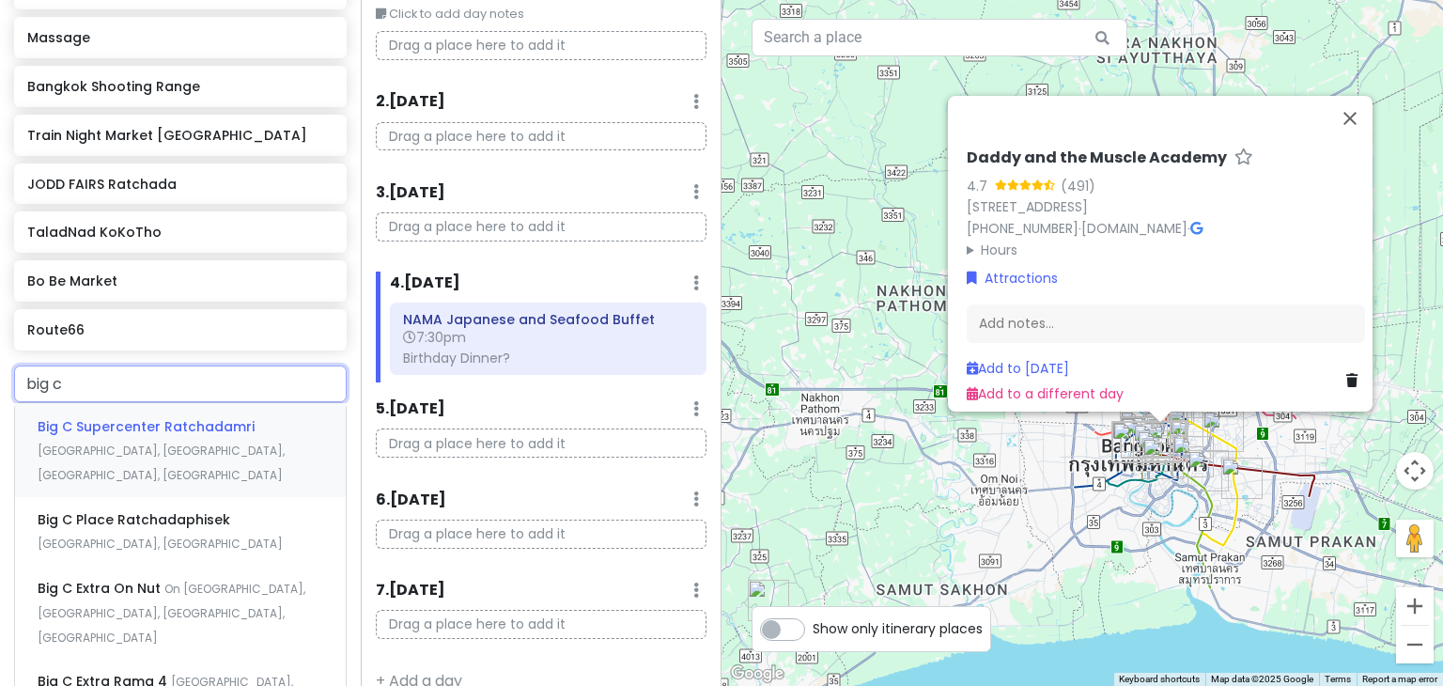
click at [154, 438] on div "Big C Supercenter [GEOGRAPHIC_DATA], [GEOGRAPHIC_DATA], [GEOGRAPHIC_DATA]" at bounding box center [180, 449] width 331 height 93
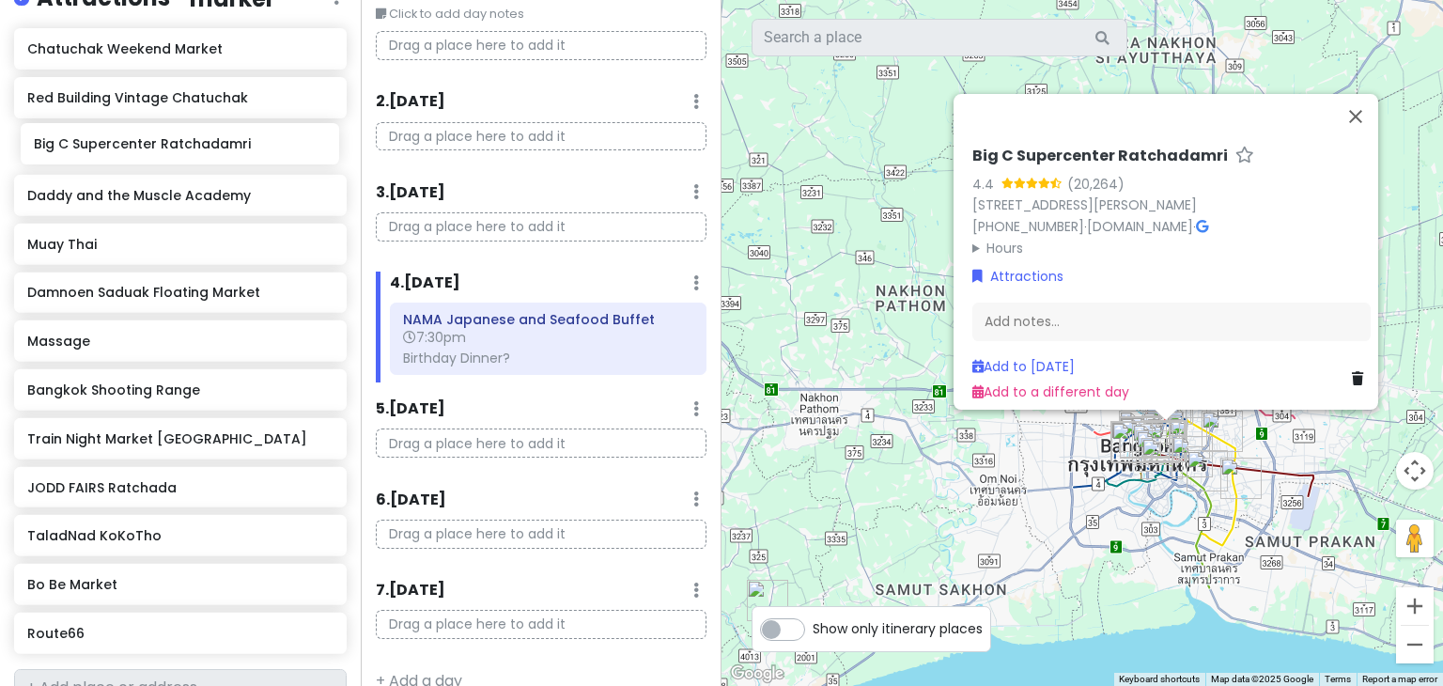
scroll to position [350, 0]
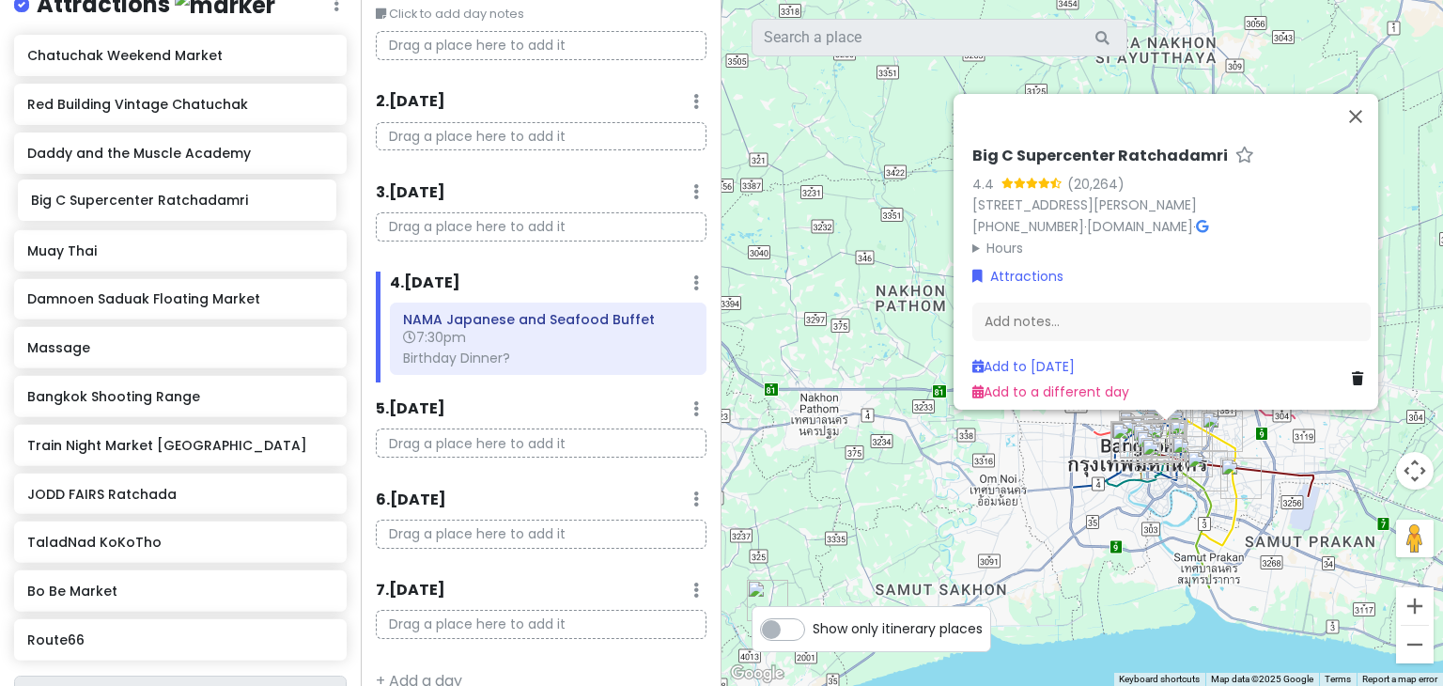
drag, startPoint x: 100, startPoint y: 530, endPoint x: 103, endPoint y: 214, distance: 315.7
click at [103, 214] on div "Chatuchak Weekend Market Red Building Vintage Chatuchak Daddy and the Muscle Ac…" at bounding box center [180, 351] width 361 height 632
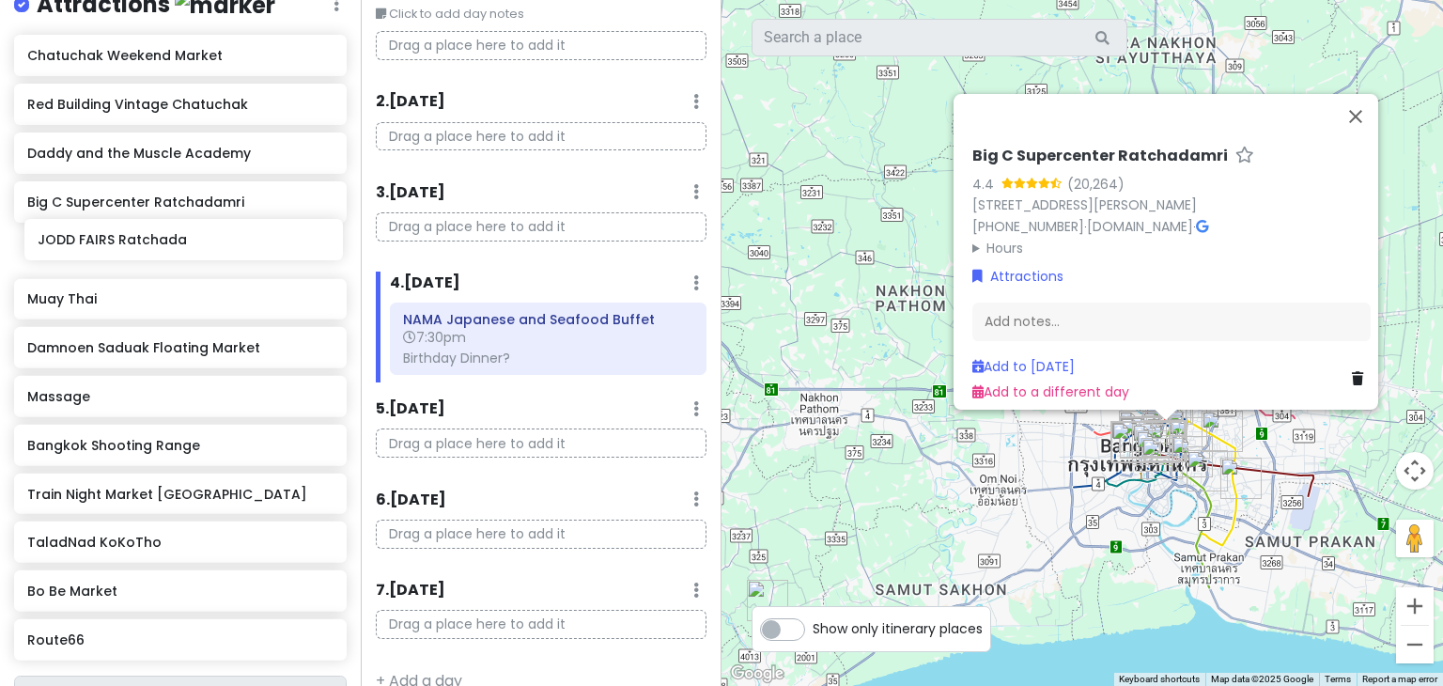
drag, startPoint x: 154, startPoint y: 501, endPoint x: 164, endPoint y: 249, distance: 252.0
click at [164, 249] on div "Chatuchak Weekend Market Red Building Vintage Chatuchak Daddy and the [GEOGRAPH…" at bounding box center [180, 351] width 361 height 632
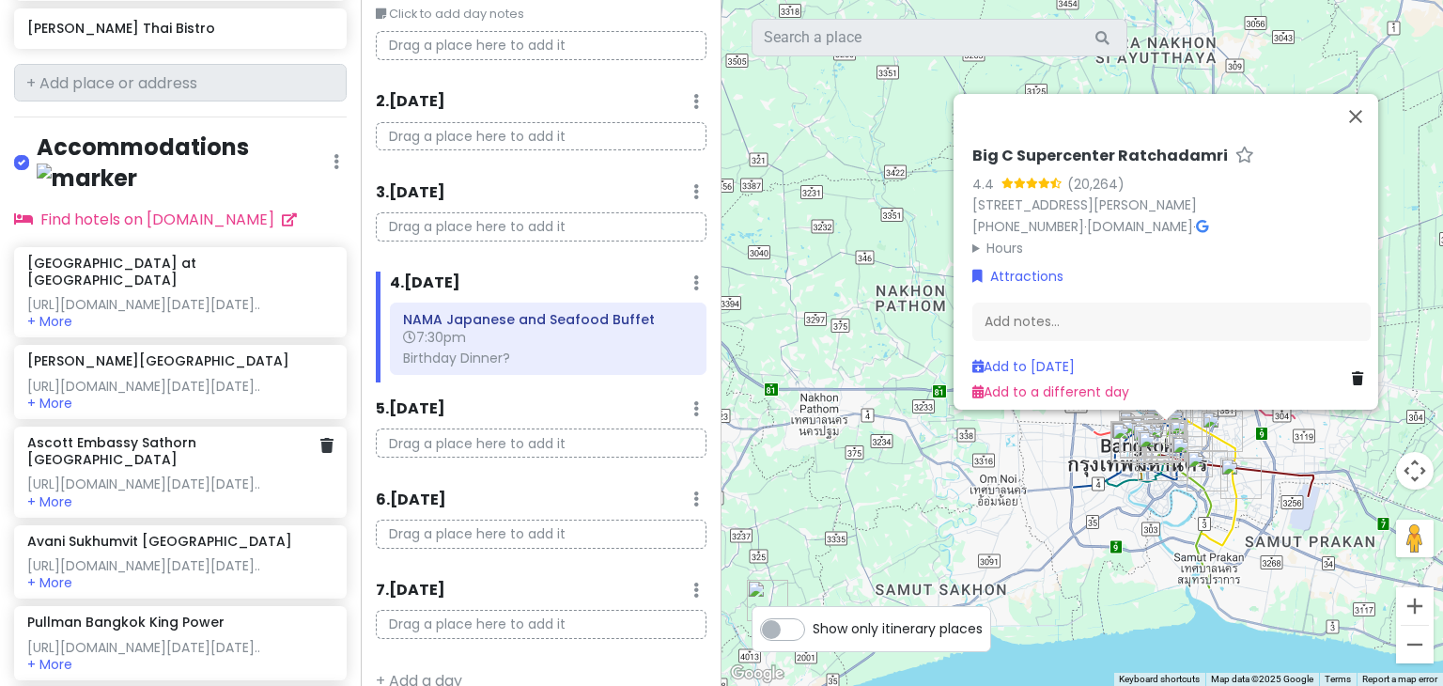
scroll to position [1477, 0]
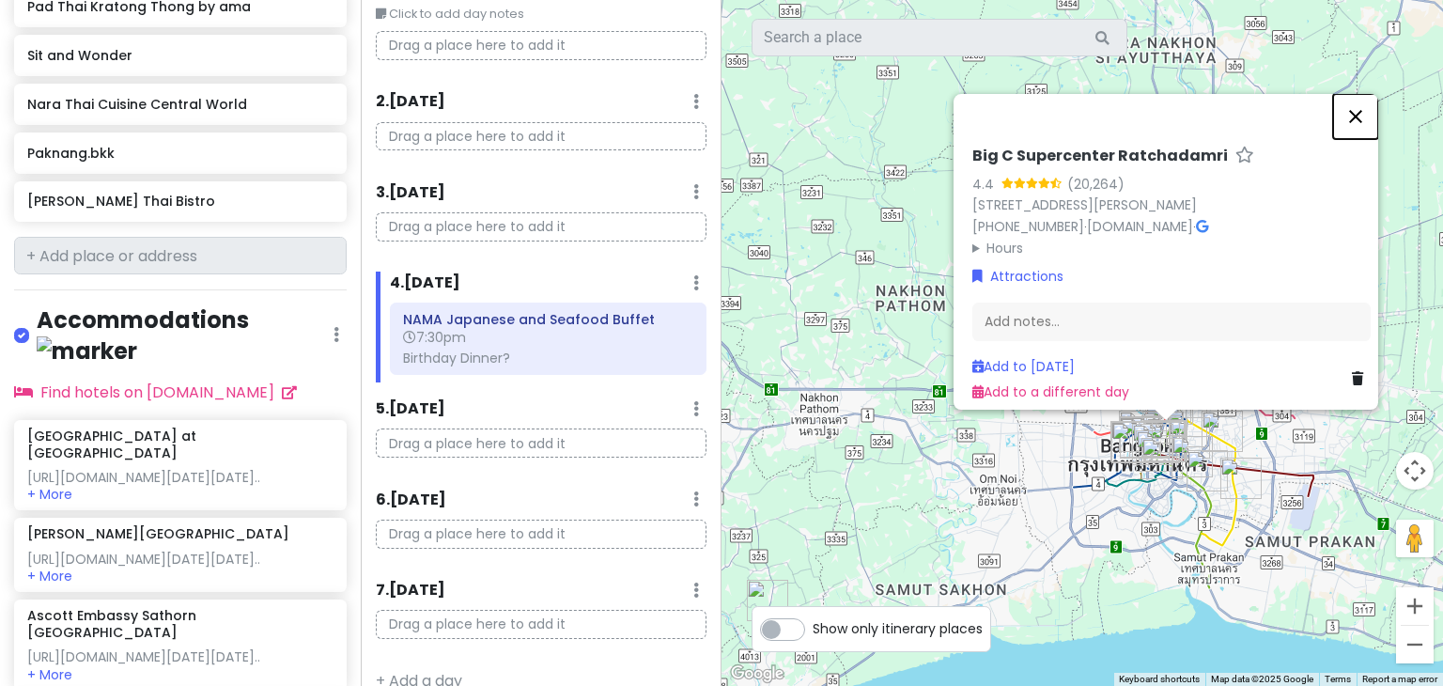
click at [1363, 94] on button "Close" at bounding box center [1355, 116] width 45 height 45
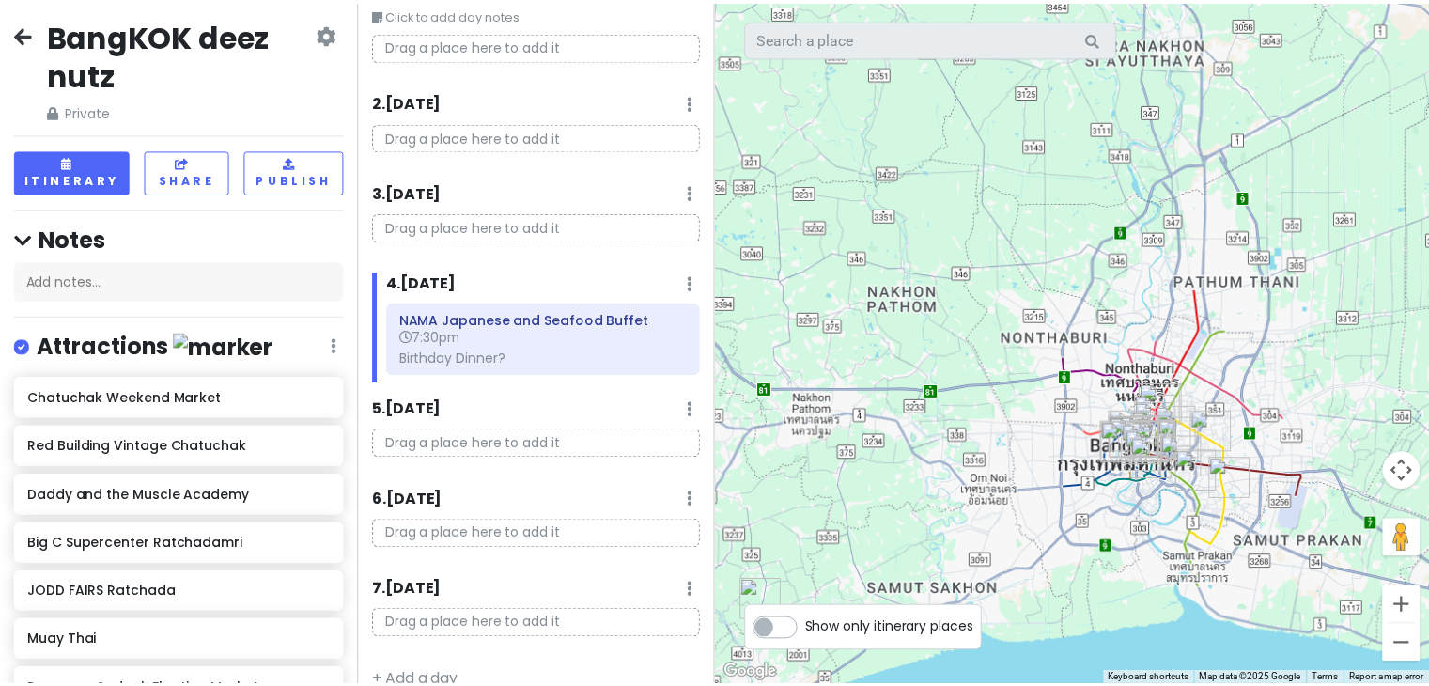
scroll to position [0, 0]
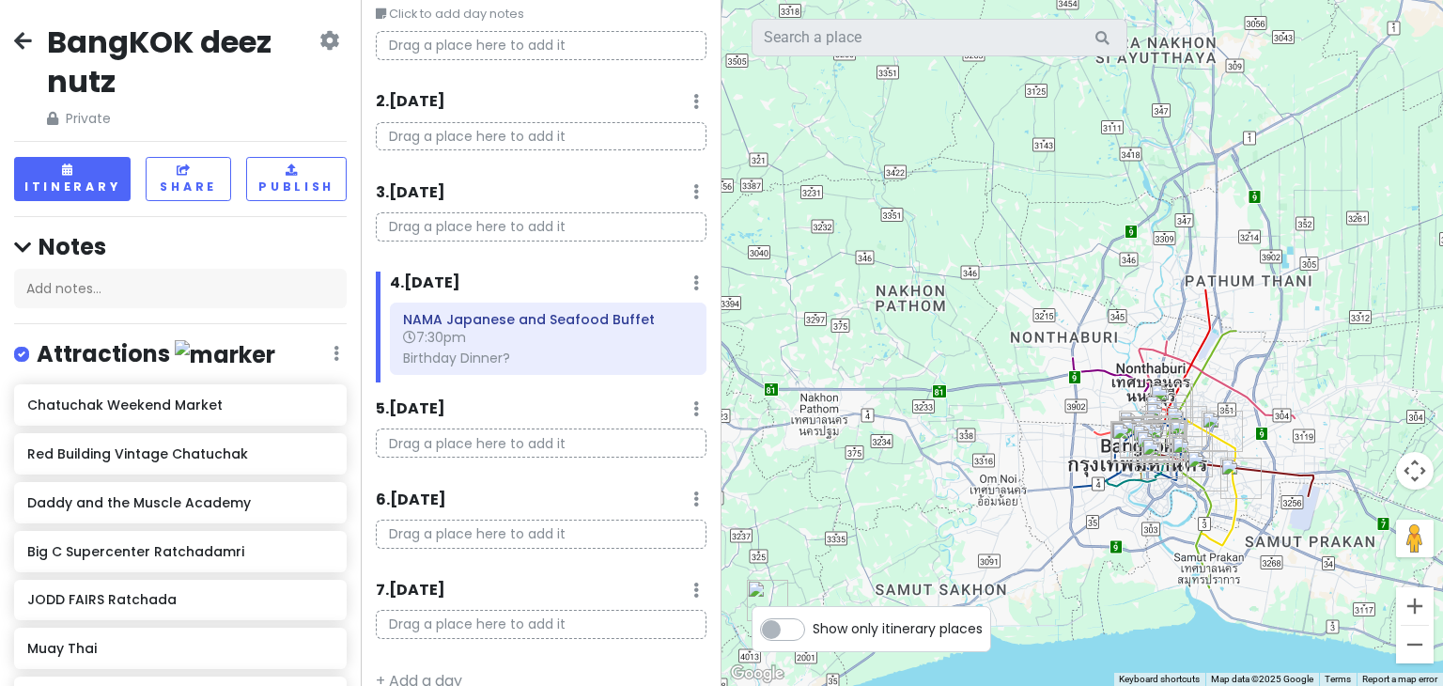
click at [24, 42] on icon at bounding box center [23, 40] width 18 height 15
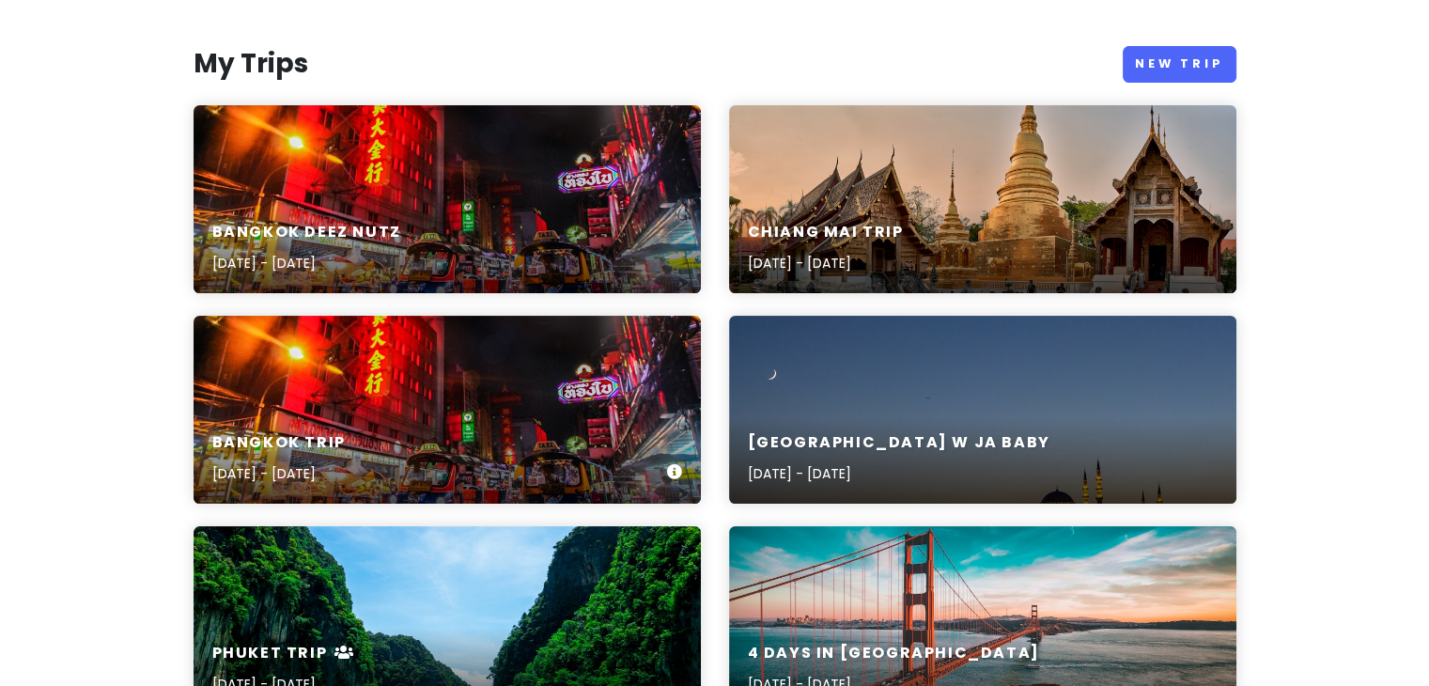
scroll to position [188, 0]
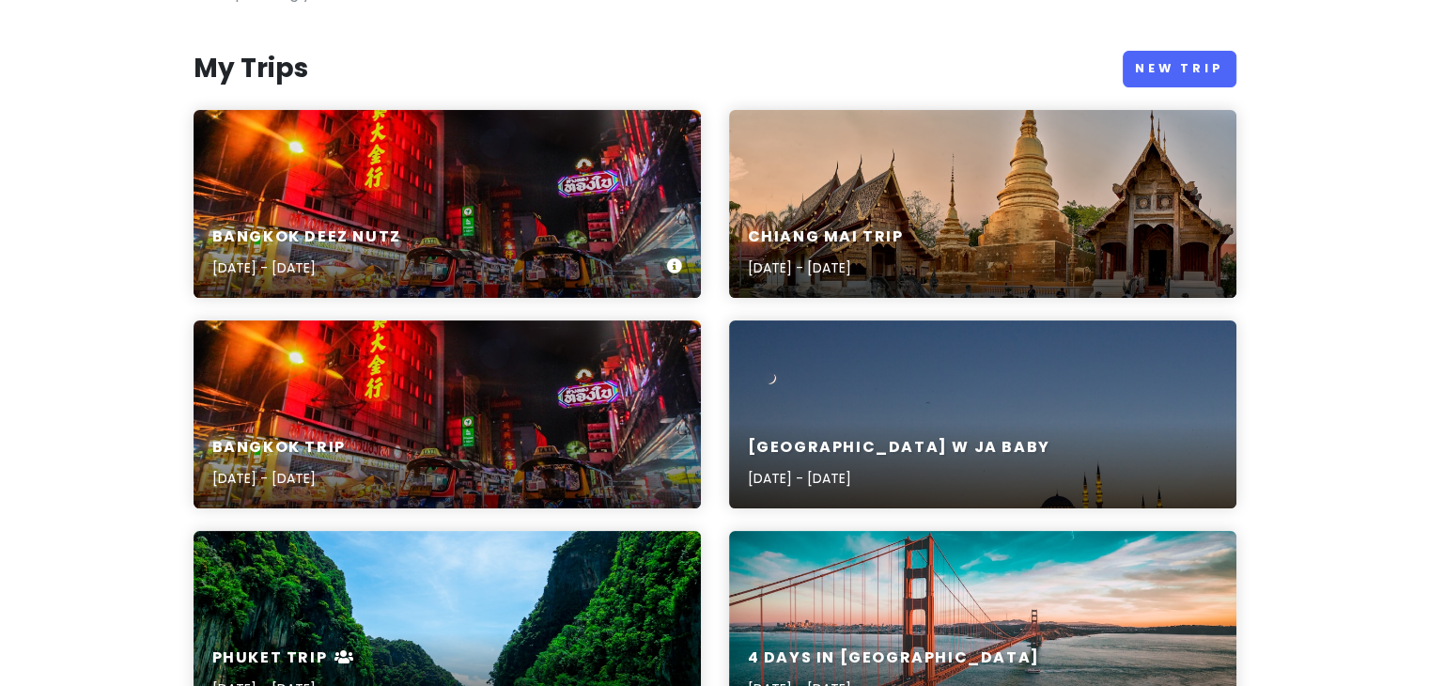
click at [482, 249] on div "BangKOK deez nutz [DATE] - [DATE]" at bounding box center [447, 253] width 507 height 89
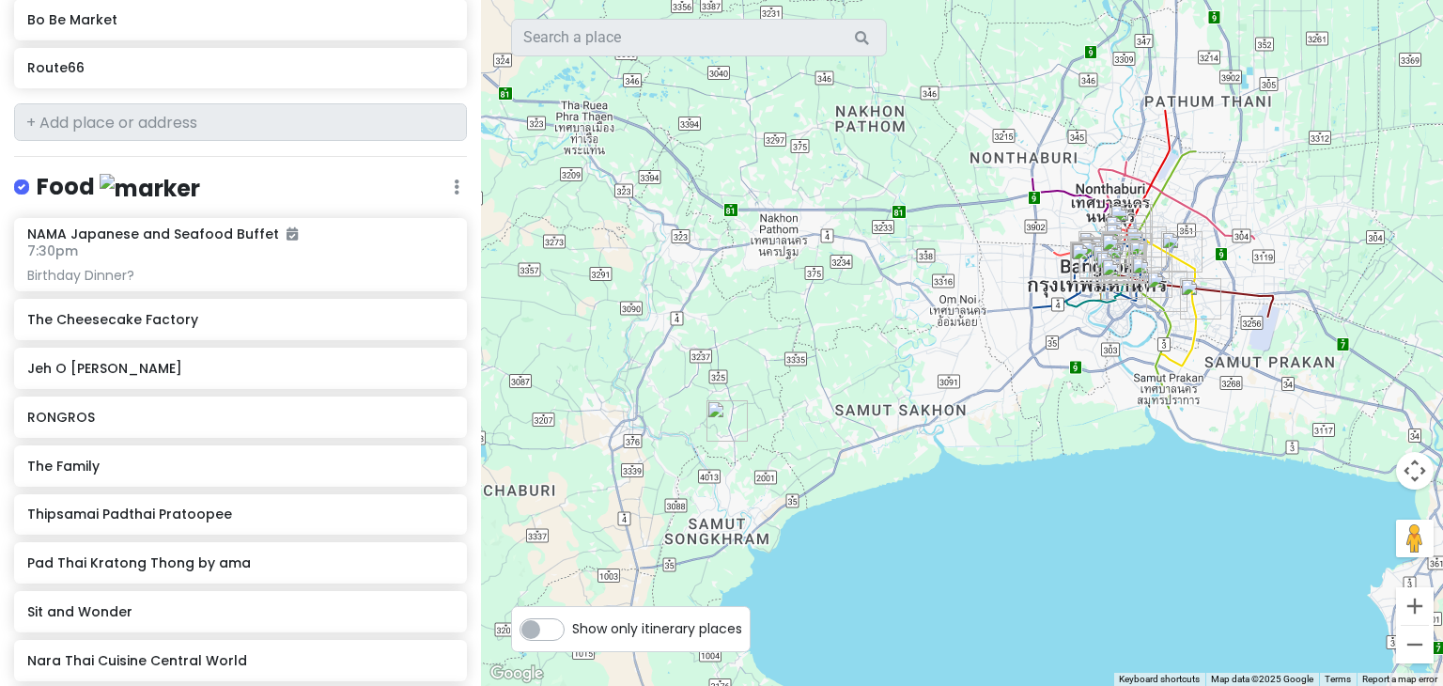
scroll to position [1034, 0]
